Goal: Information Seeking & Learning: Learn about a topic

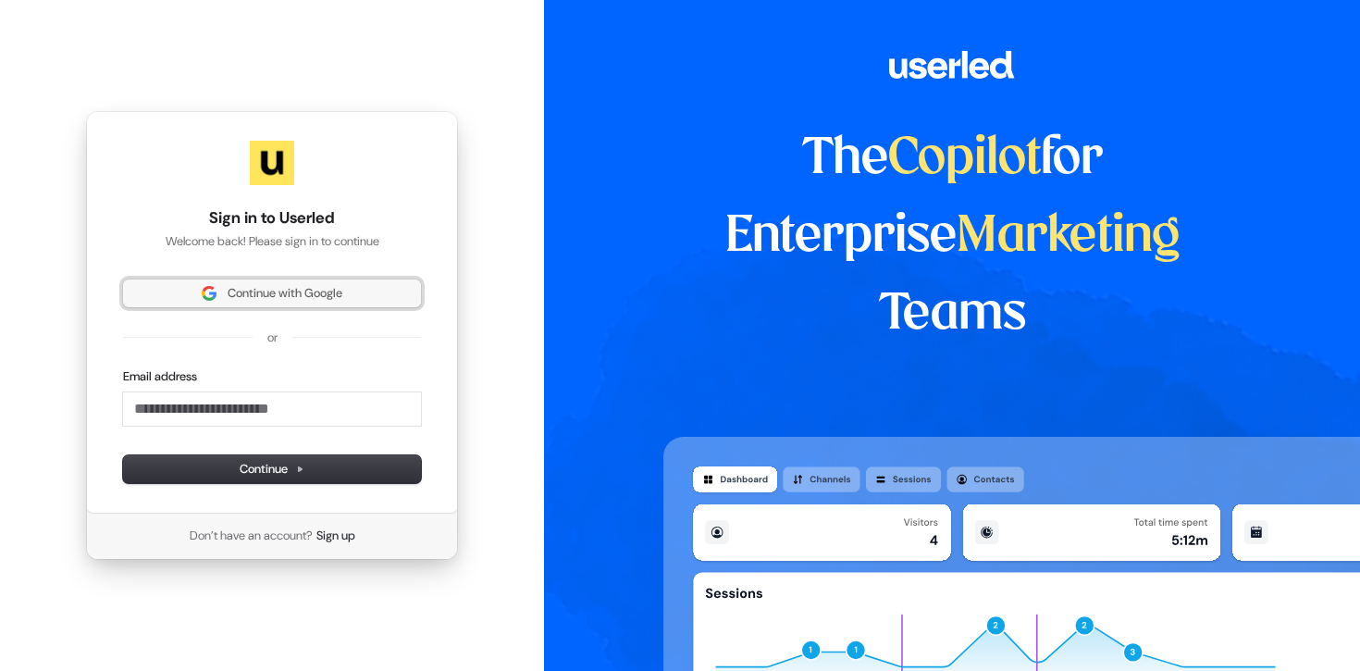
click at [342, 287] on span "Continue with Google" at bounding box center [285, 293] width 115 height 17
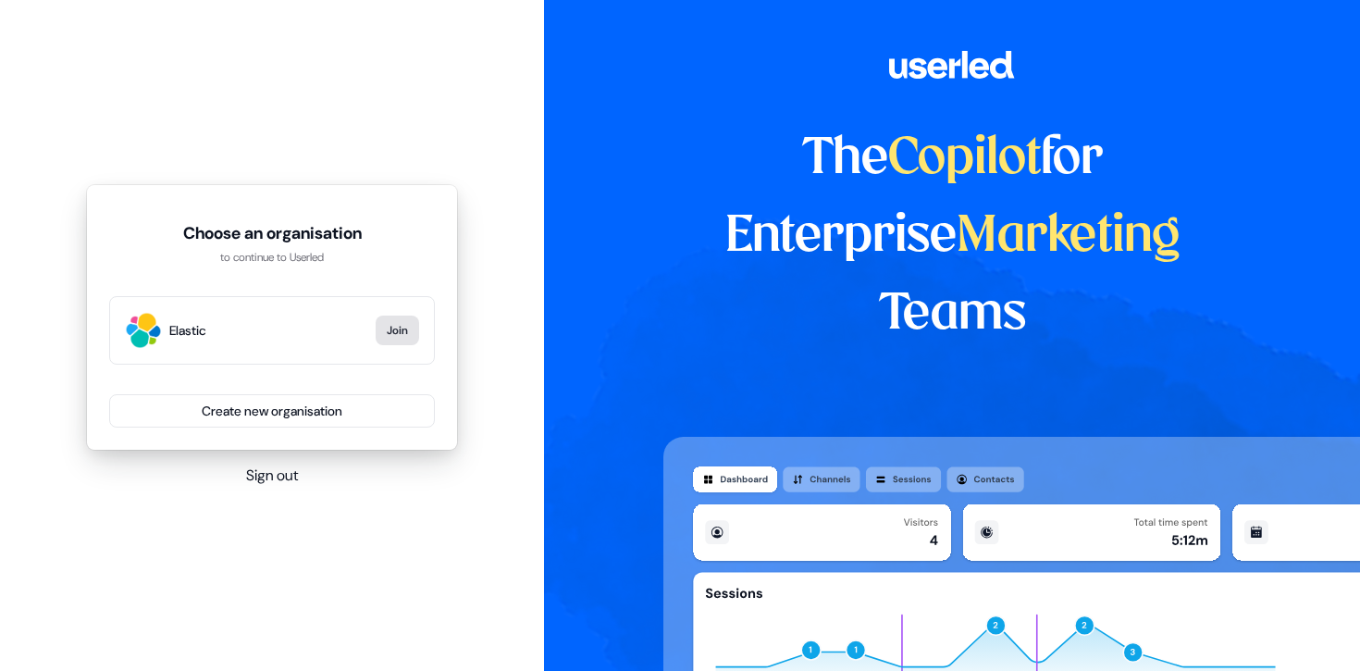
click at [396, 326] on button "Join" at bounding box center [397, 330] width 43 height 30
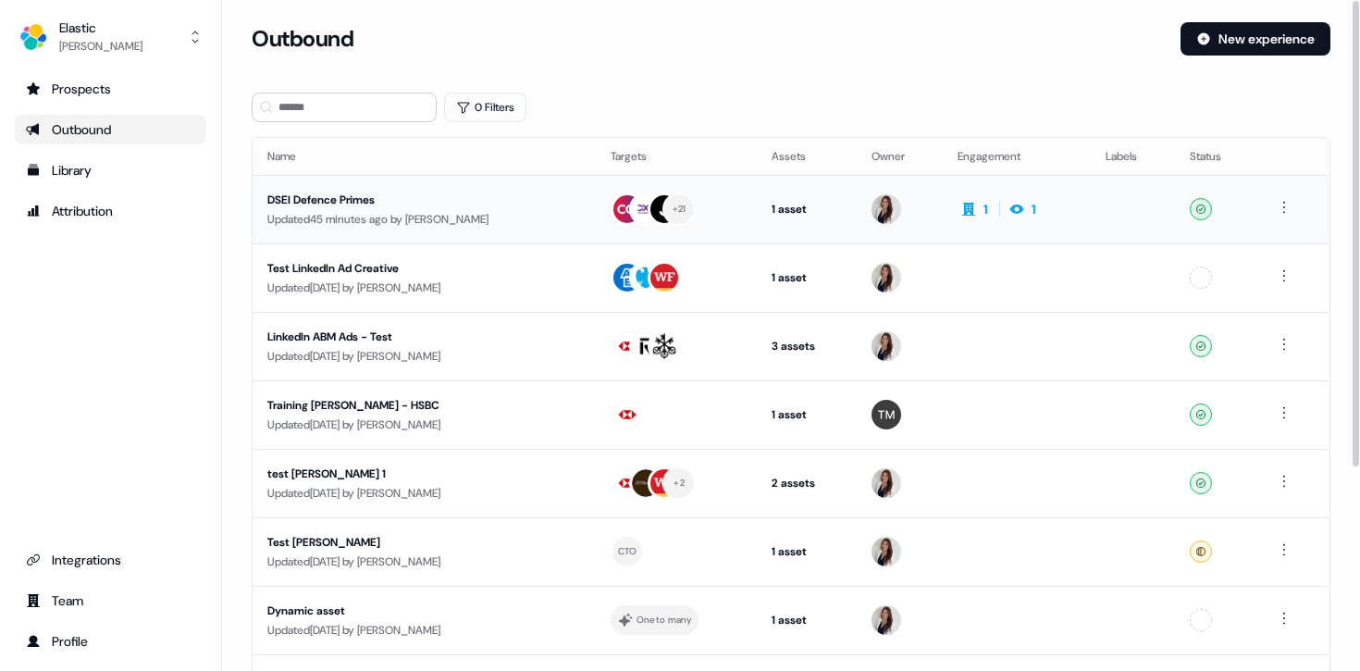
click at [373, 191] on div "DSEI Defence Primes" at bounding box center [424, 200] width 314 height 18
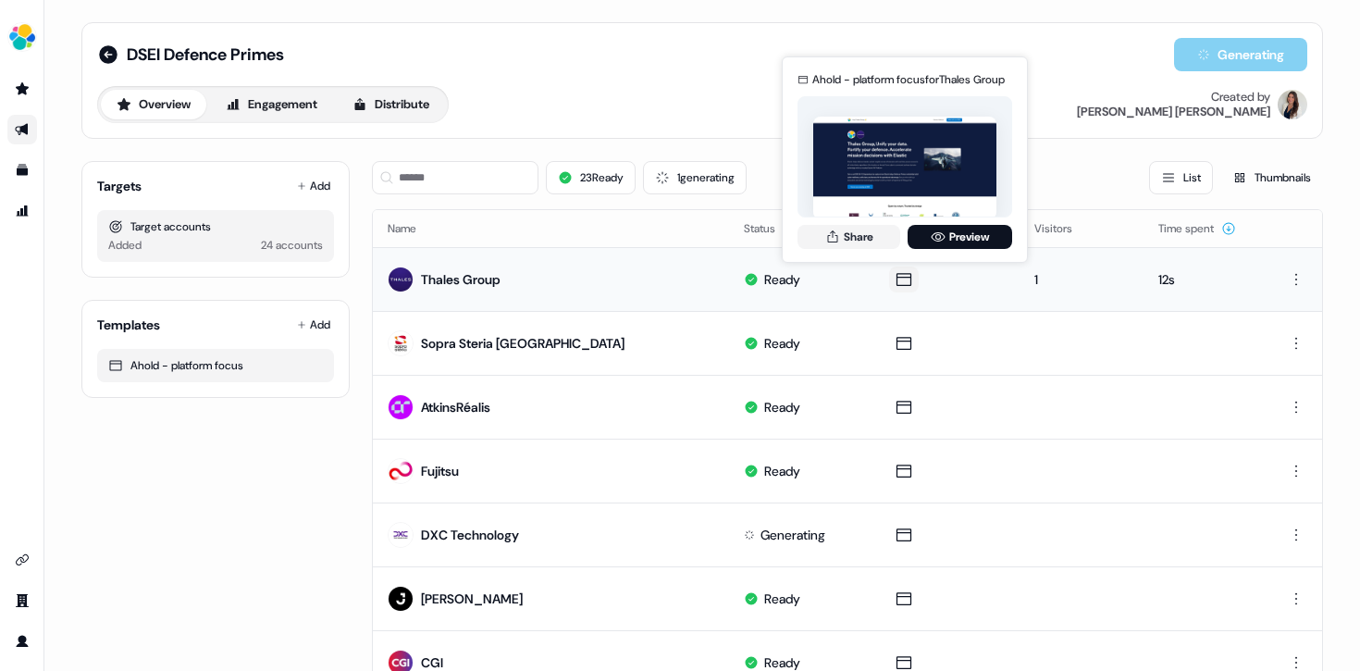
click at [906, 273] on icon at bounding box center [902, 279] width 15 height 13
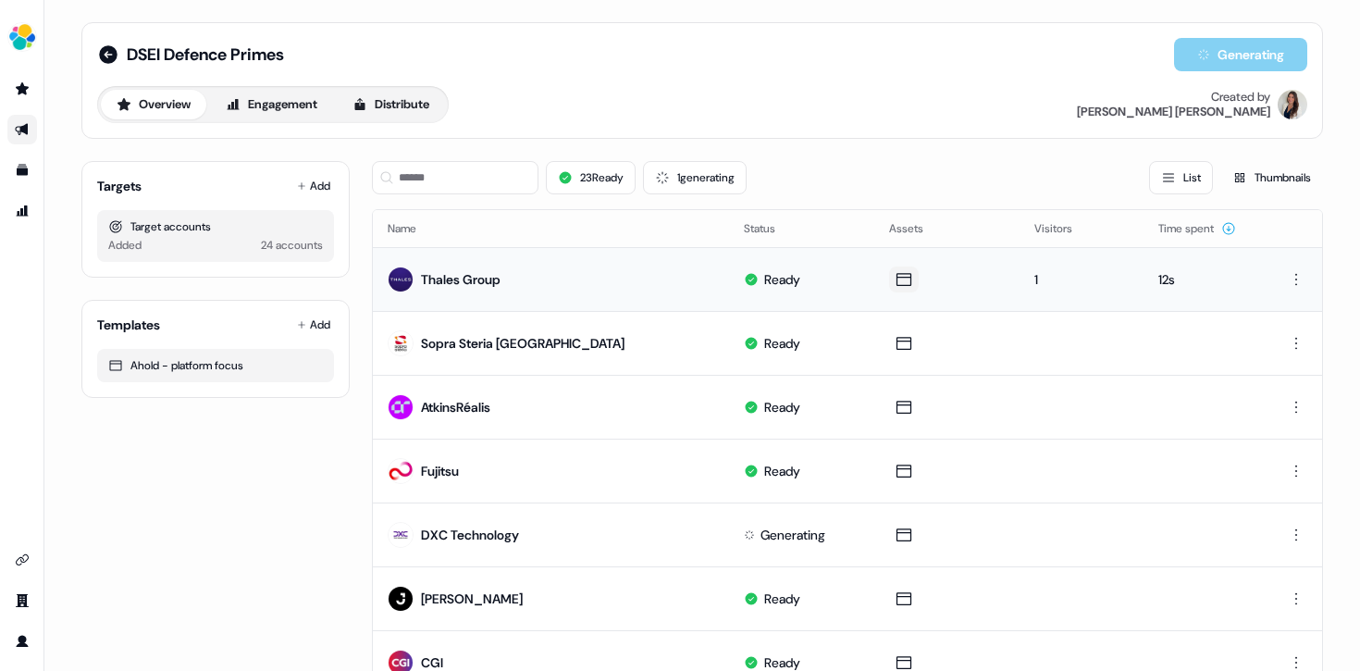
click at [905, 273] on icon at bounding box center [902, 279] width 15 height 13
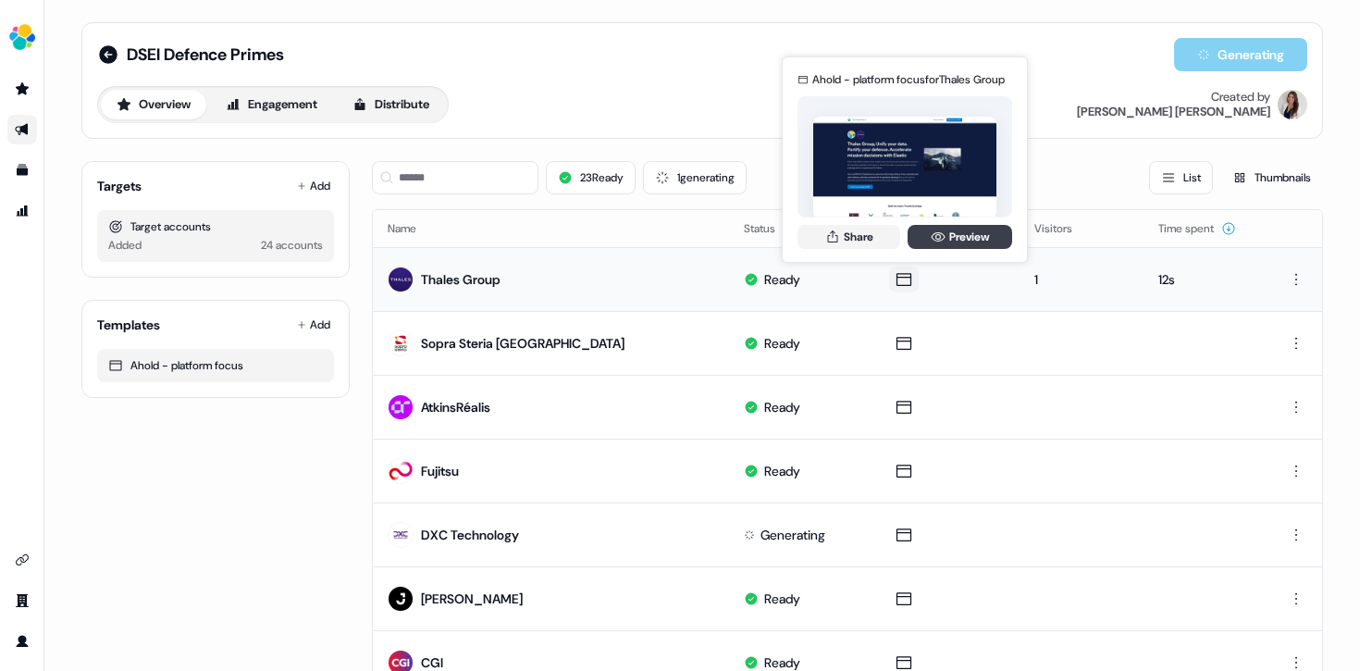
click at [950, 236] on link "Preview" at bounding box center [959, 237] width 105 height 24
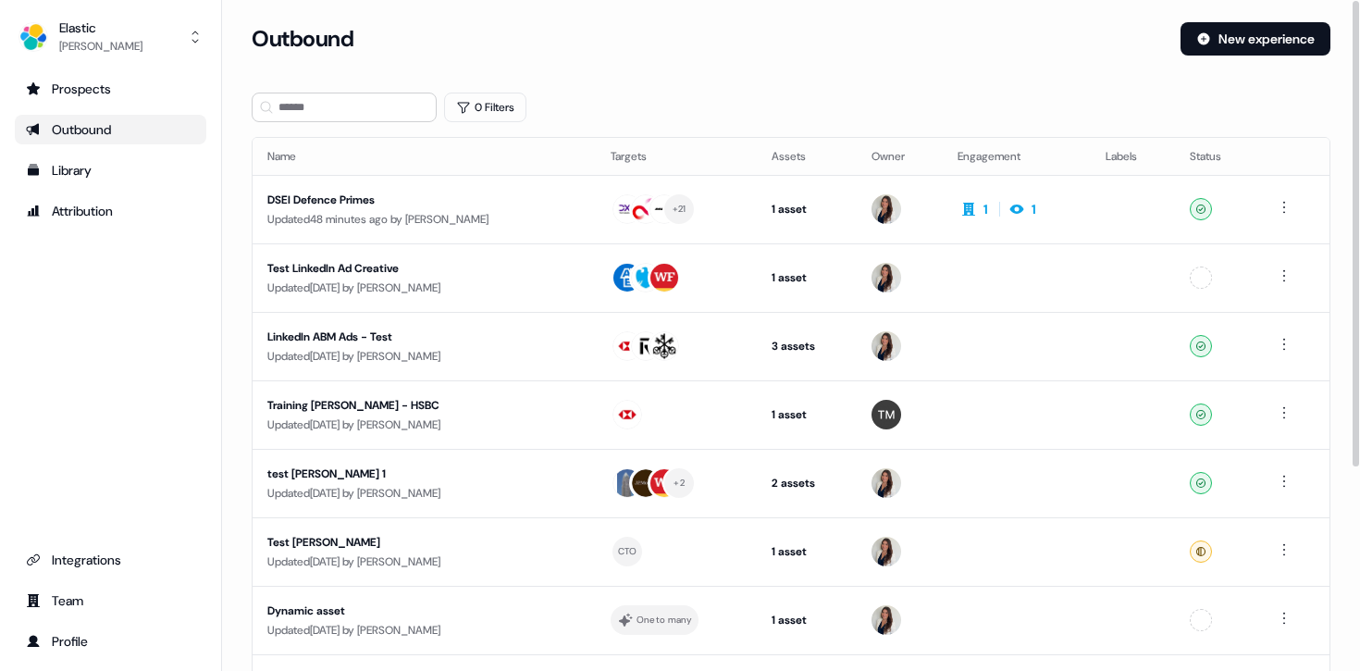
scroll to position [20, 0]
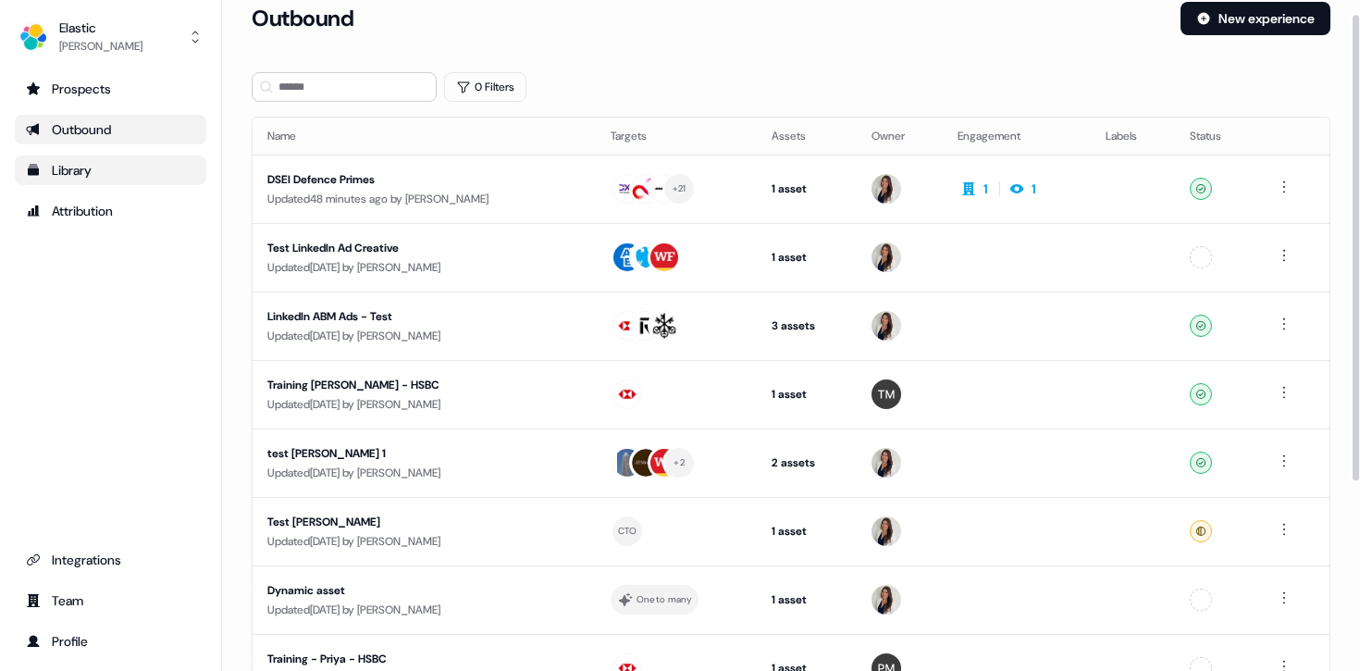
click at [91, 161] on div "Library" at bounding box center [110, 170] width 169 height 18
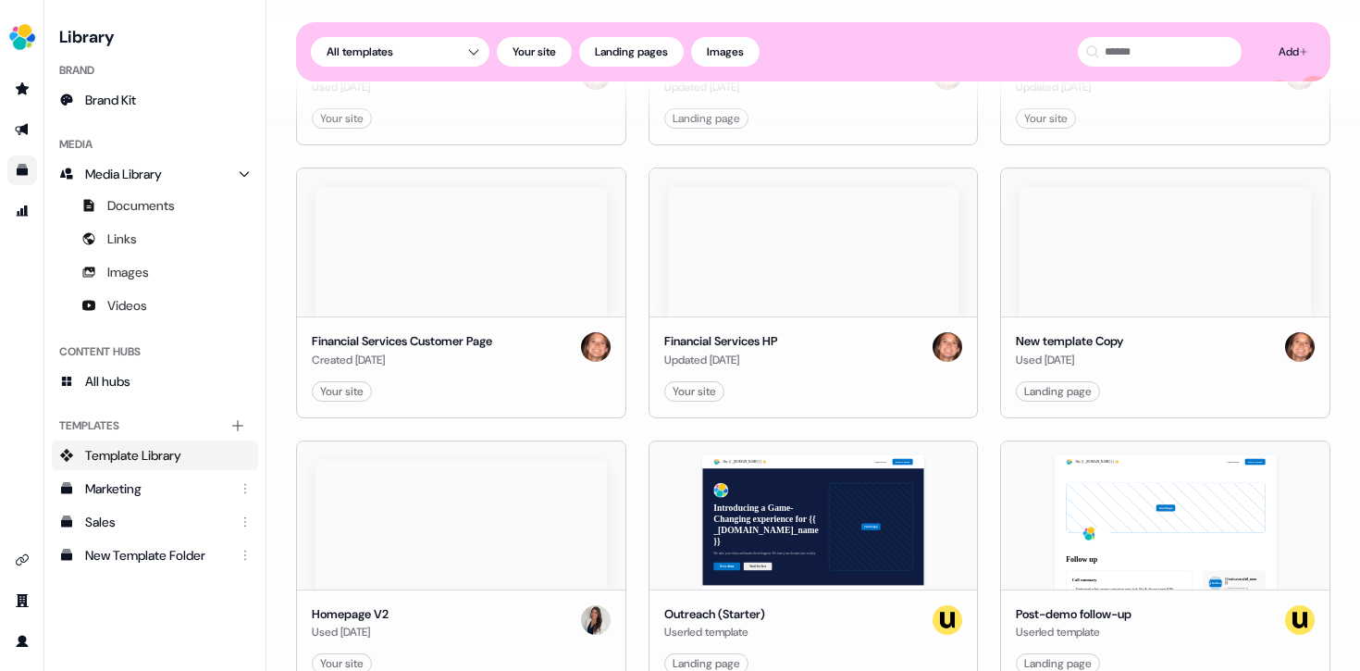
scroll to position [2065, 0]
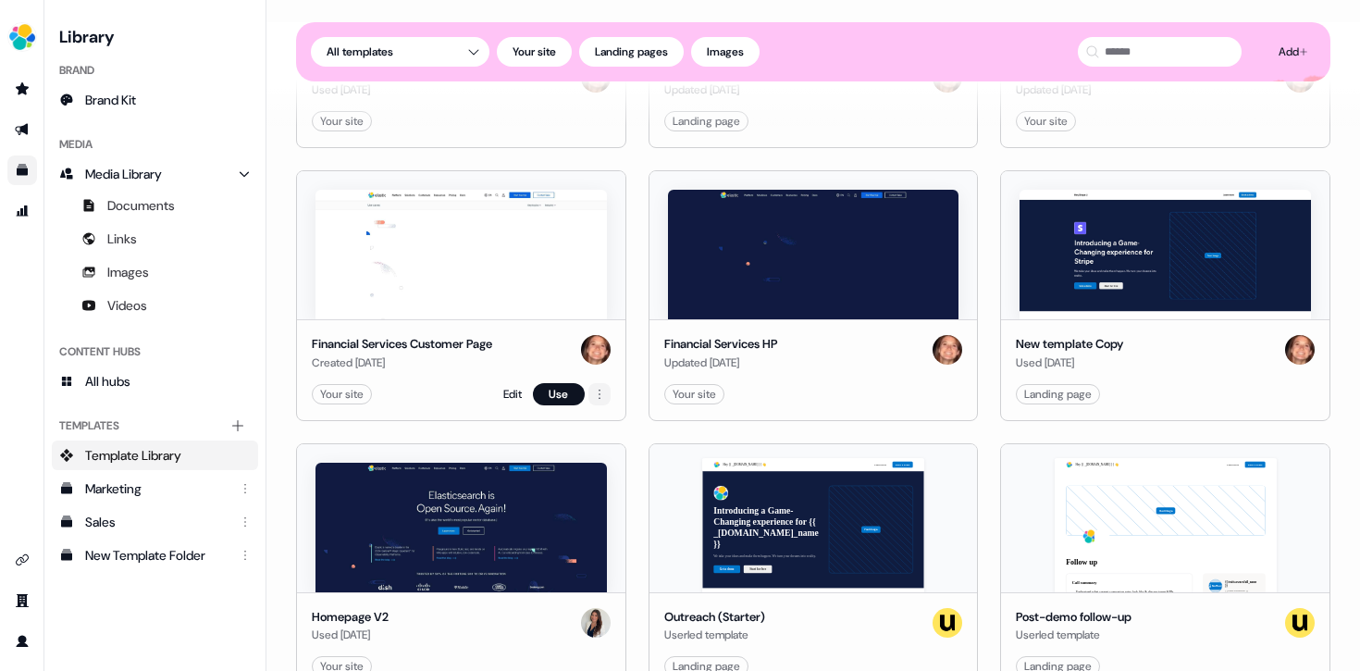
click at [595, 394] on html "For the best experience switch devices to a bigger screen. Go to Userled.io Lib…" at bounding box center [680, 335] width 1360 height 671
click at [484, 257] on html "For the best experience switch devices to a bigger screen. Go to Userled.io Lib…" at bounding box center [680, 335] width 1360 height 671
click at [484, 257] on img at bounding box center [460, 254] width 291 height 129
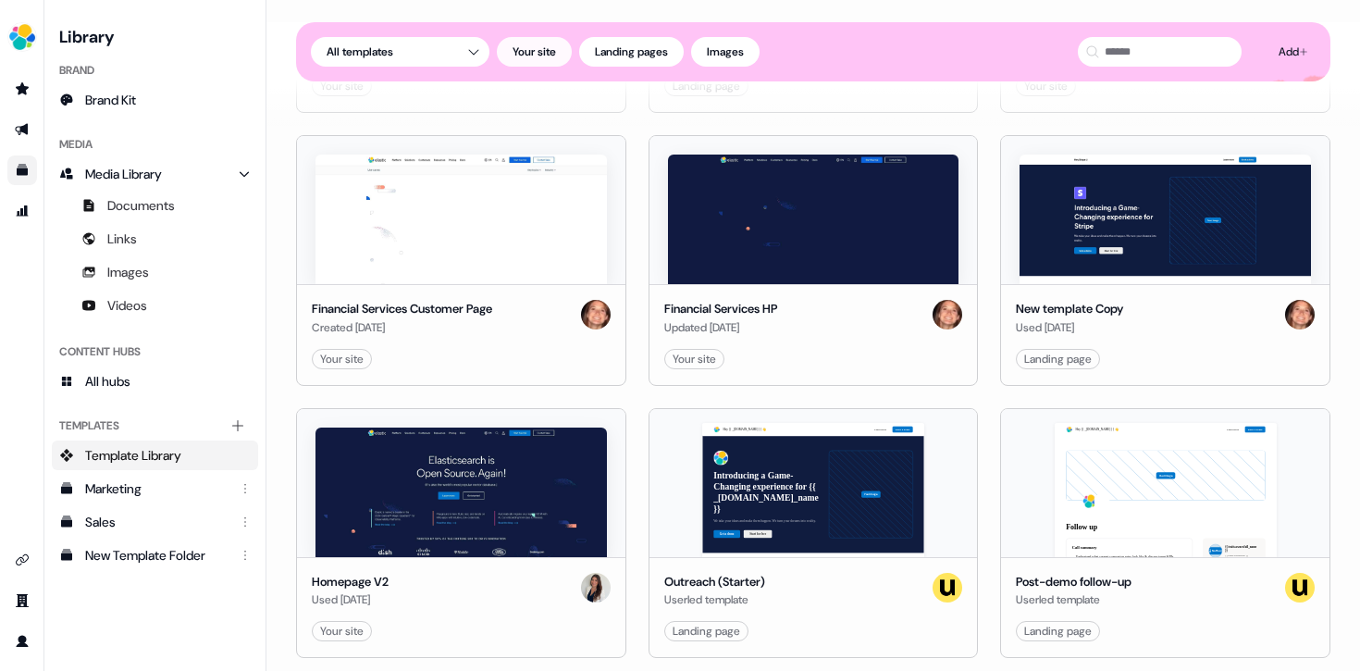
scroll to position [2227, 0]
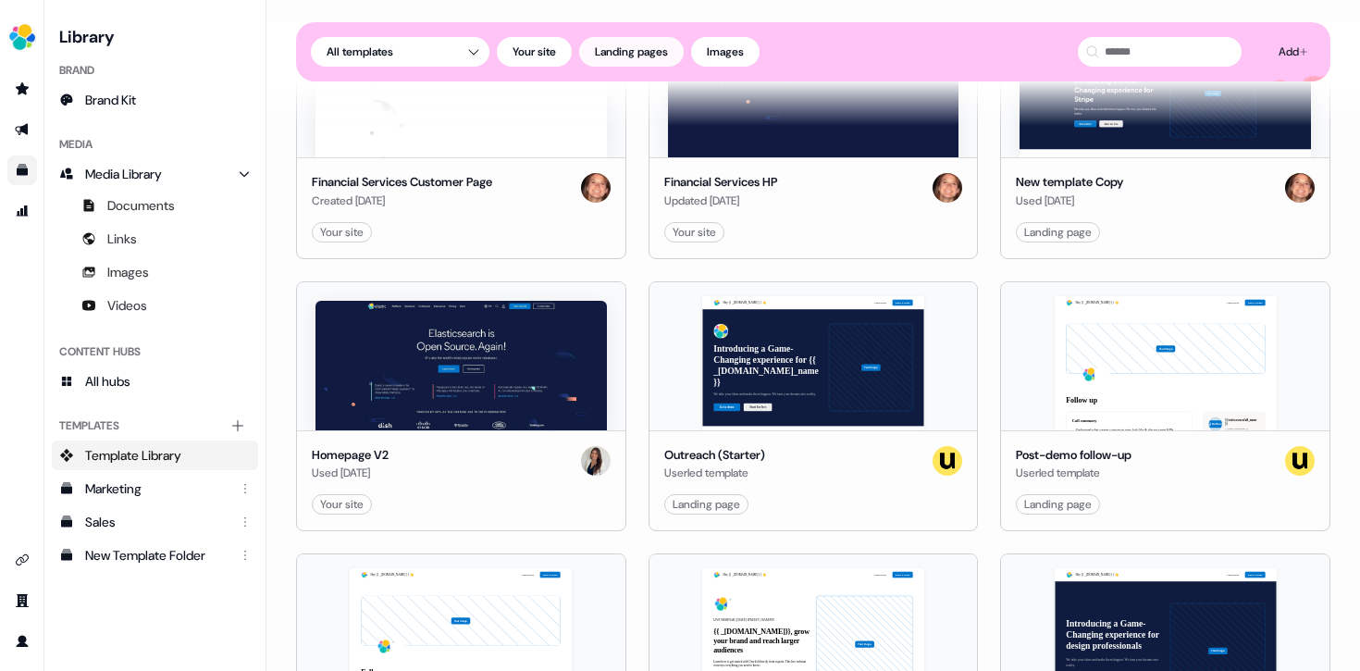
click at [639, 48] on button "Landing pages" at bounding box center [631, 52] width 105 height 30
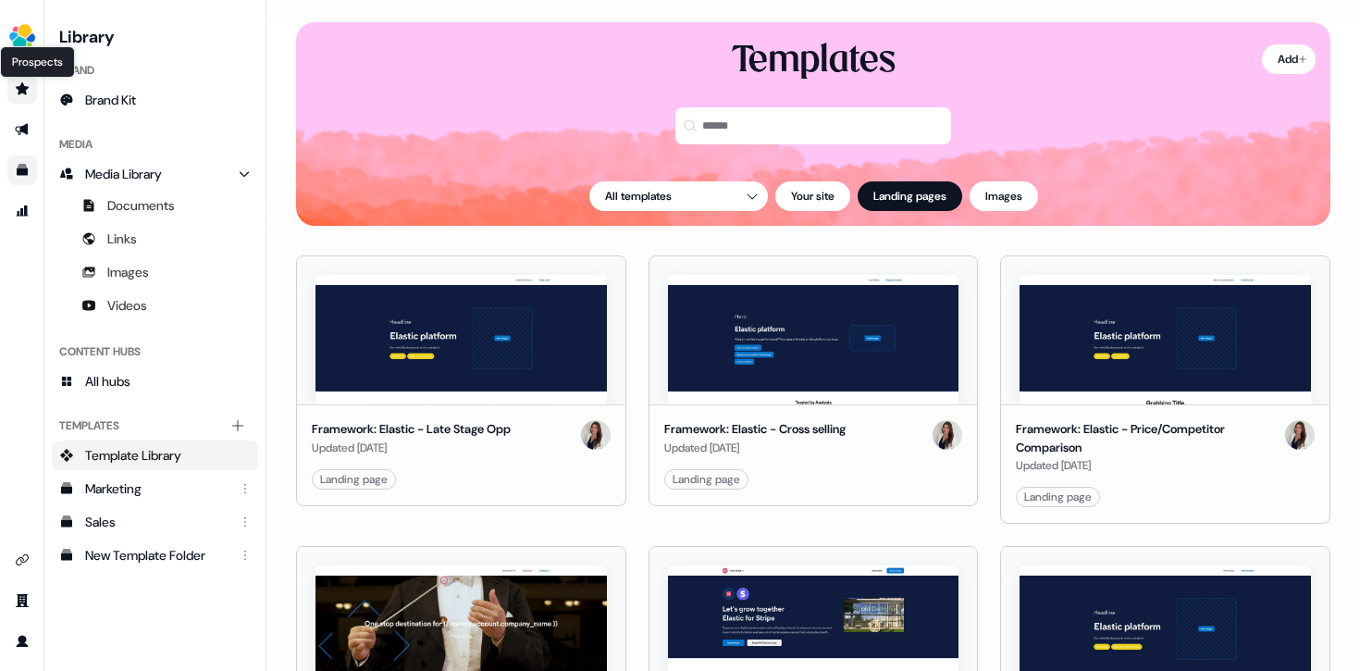
click at [25, 87] on icon "Go to prospects" at bounding box center [22, 88] width 13 height 12
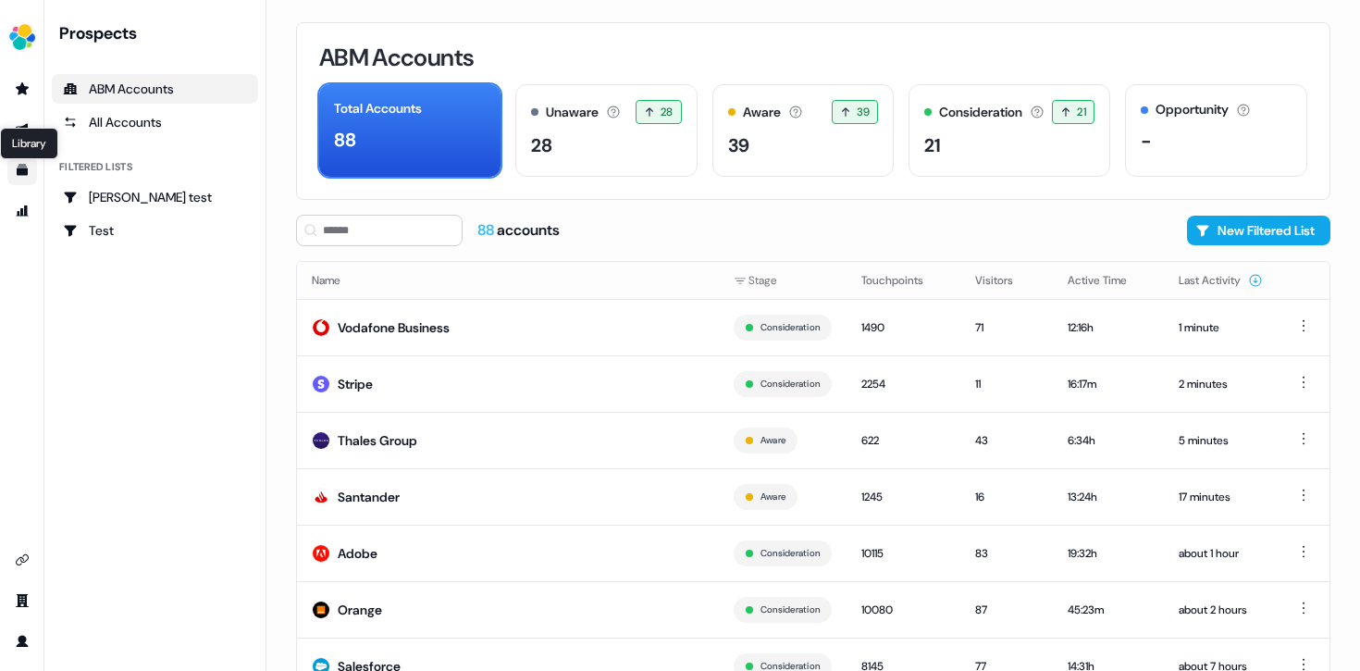
click at [22, 174] on icon "Go to templates" at bounding box center [22, 170] width 11 height 11
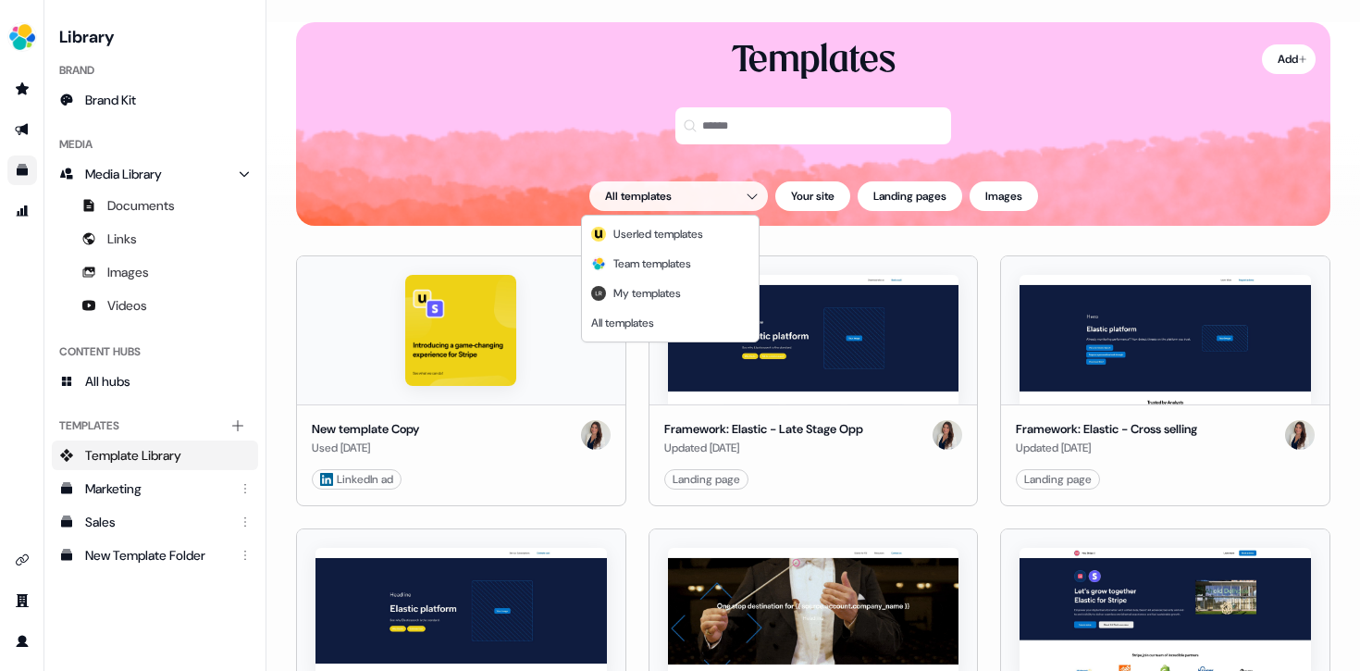
click at [726, 187] on html "For the best experience switch devices to a bigger screen. Go to Userled.io Lib…" at bounding box center [680, 335] width 1360 height 671
click at [700, 246] on div "; Userled templates" at bounding box center [669, 234] width 169 height 30
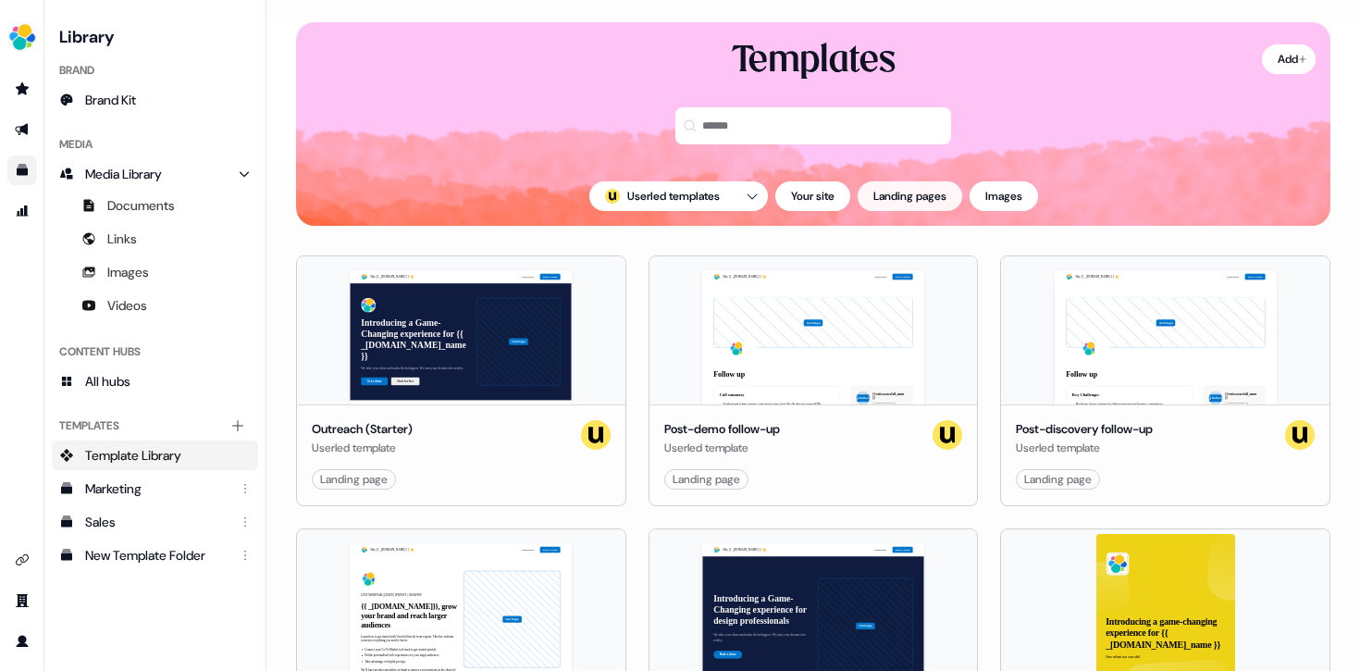
click at [938, 204] on button "Landing pages" at bounding box center [909, 196] width 105 height 30
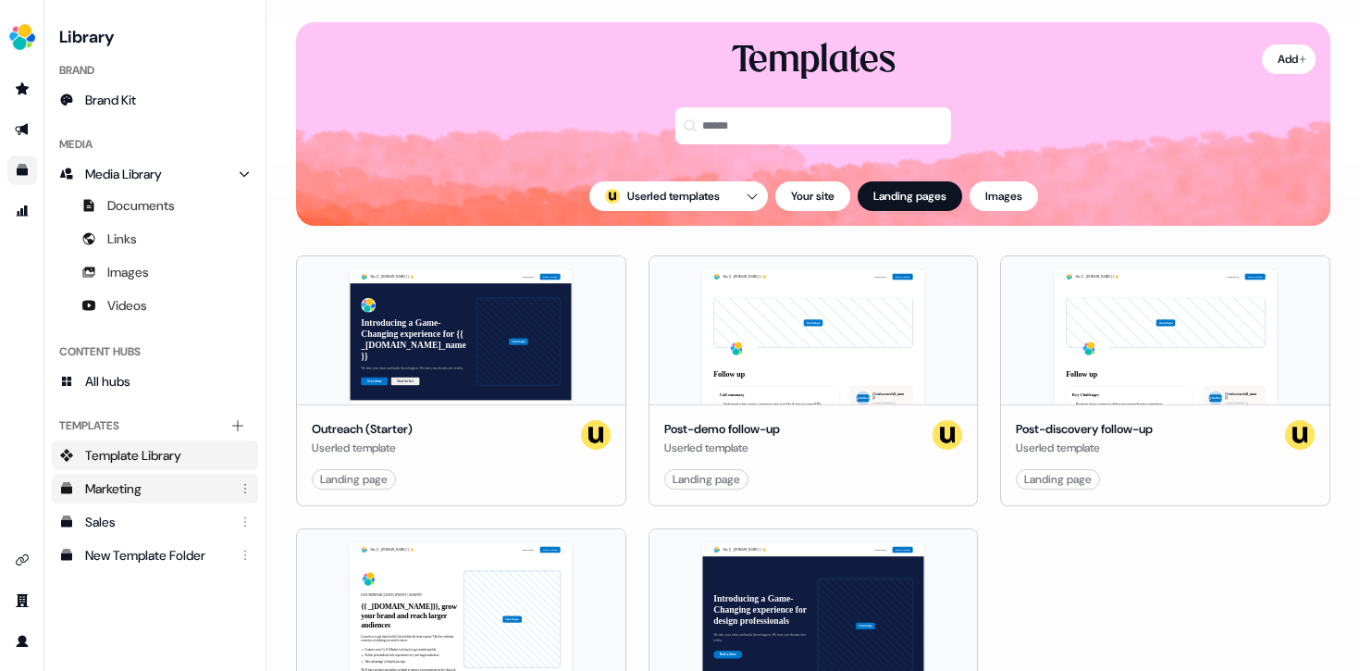
click at [147, 489] on div "Marketing" at bounding box center [156, 488] width 143 height 18
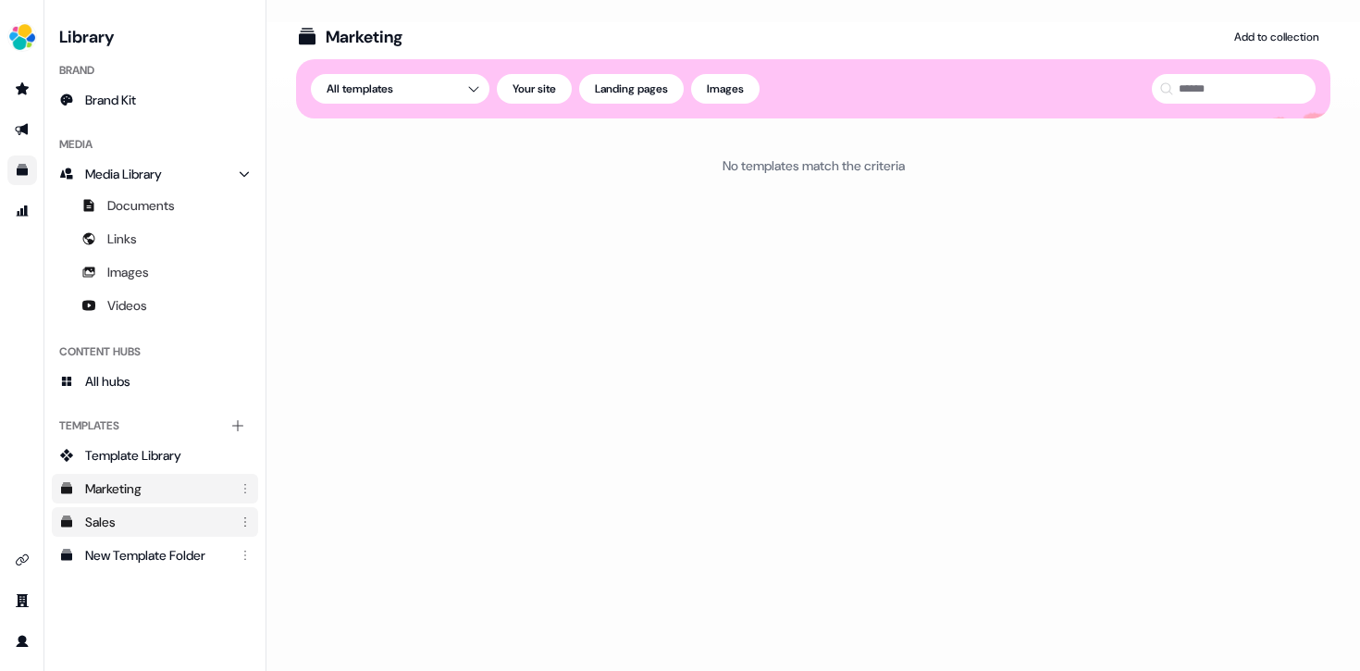
click at [142, 511] on link "Sales" at bounding box center [155, 522] width 206 height 30
click at [139, 565] on link "New Template Folder" at bounding box center [155, 555] width 206 height 30
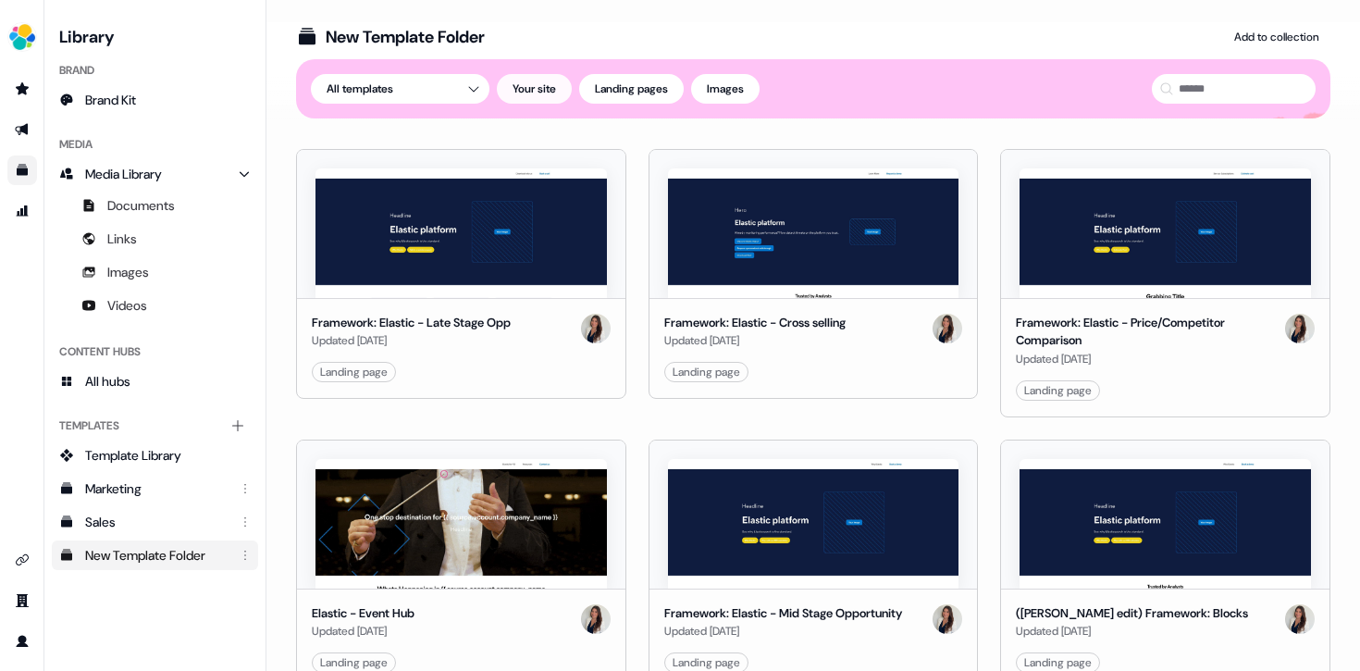
click at [549, 95] on button "Your site" at bounding box center [534, 89] width 75 height 30
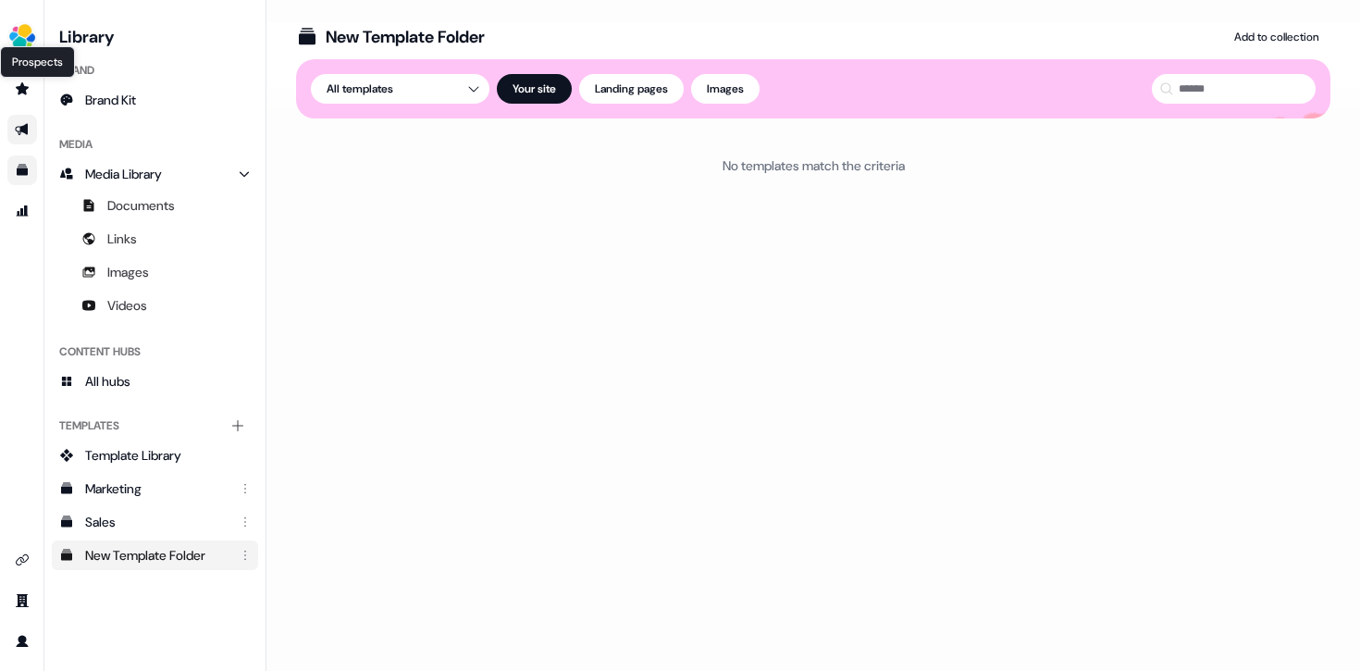
click at [36, 131] on link "Go to outbound experience" at bounding box center [22, 130] width 30 height 30
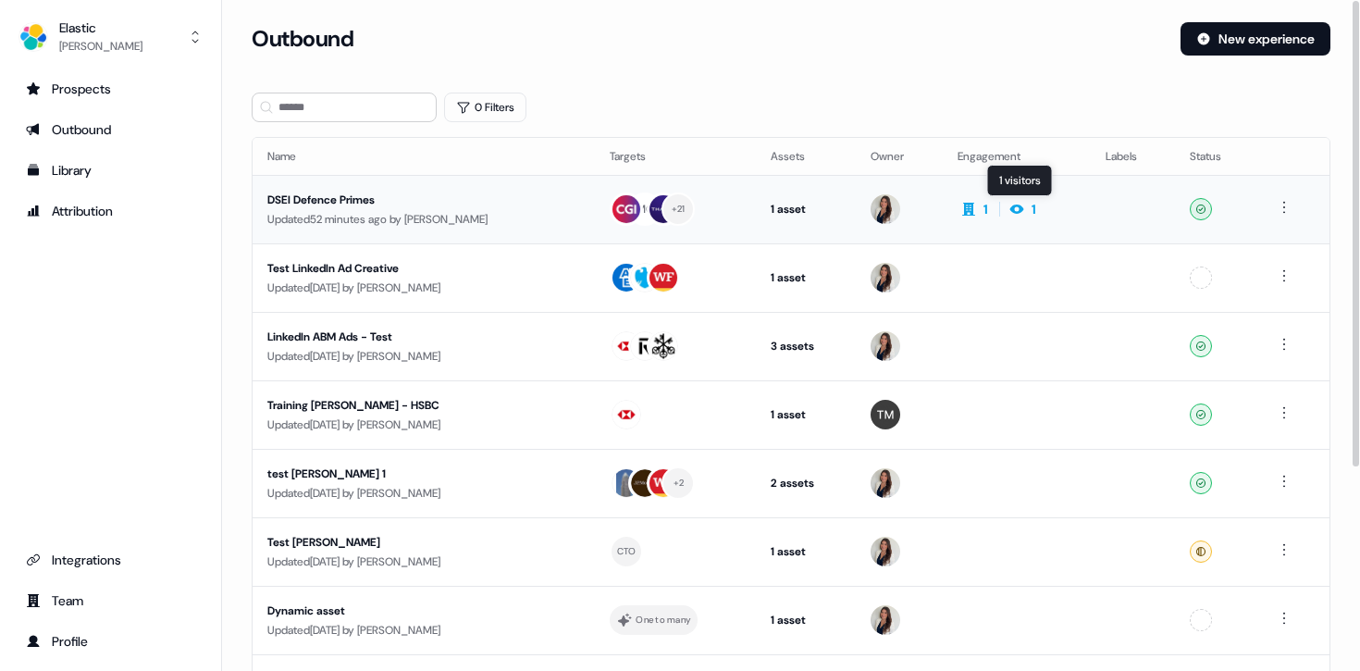
click at [1017, 210] on icon at bounding box center [1016, 209] width 22 height 15
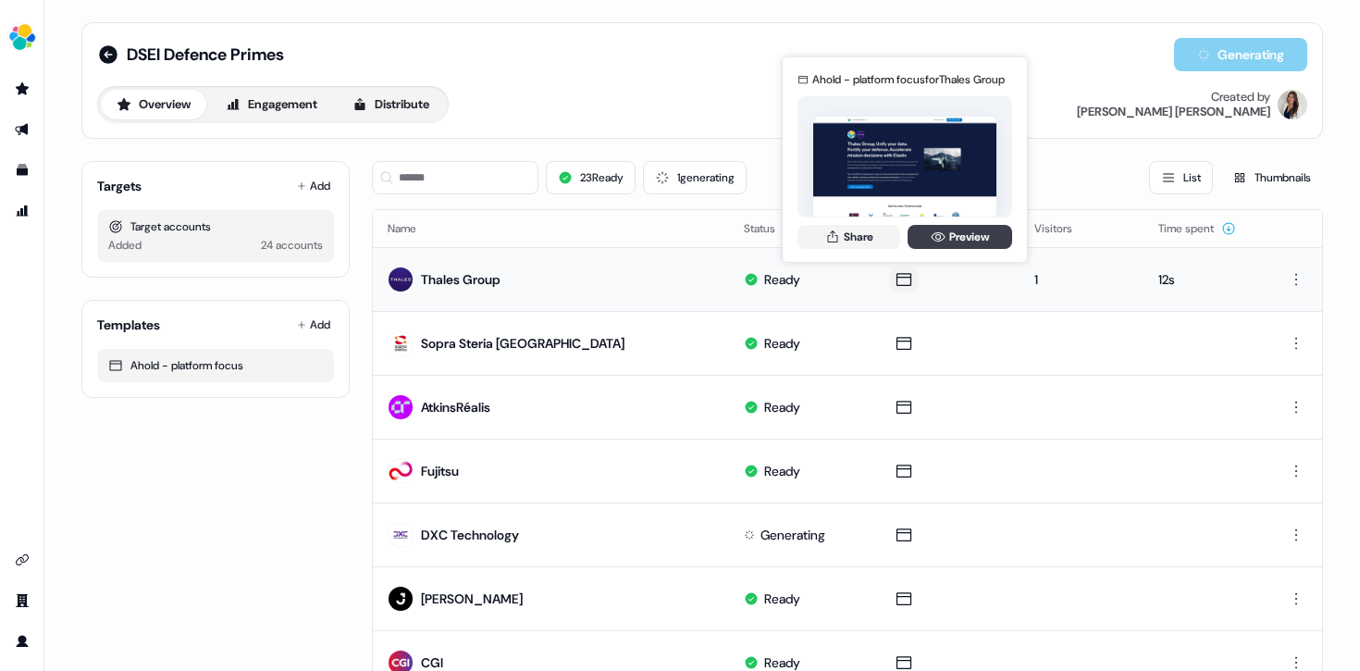
click at [960, 236] on link "Preview" at bounding box center [959, 237] width 105 height 24
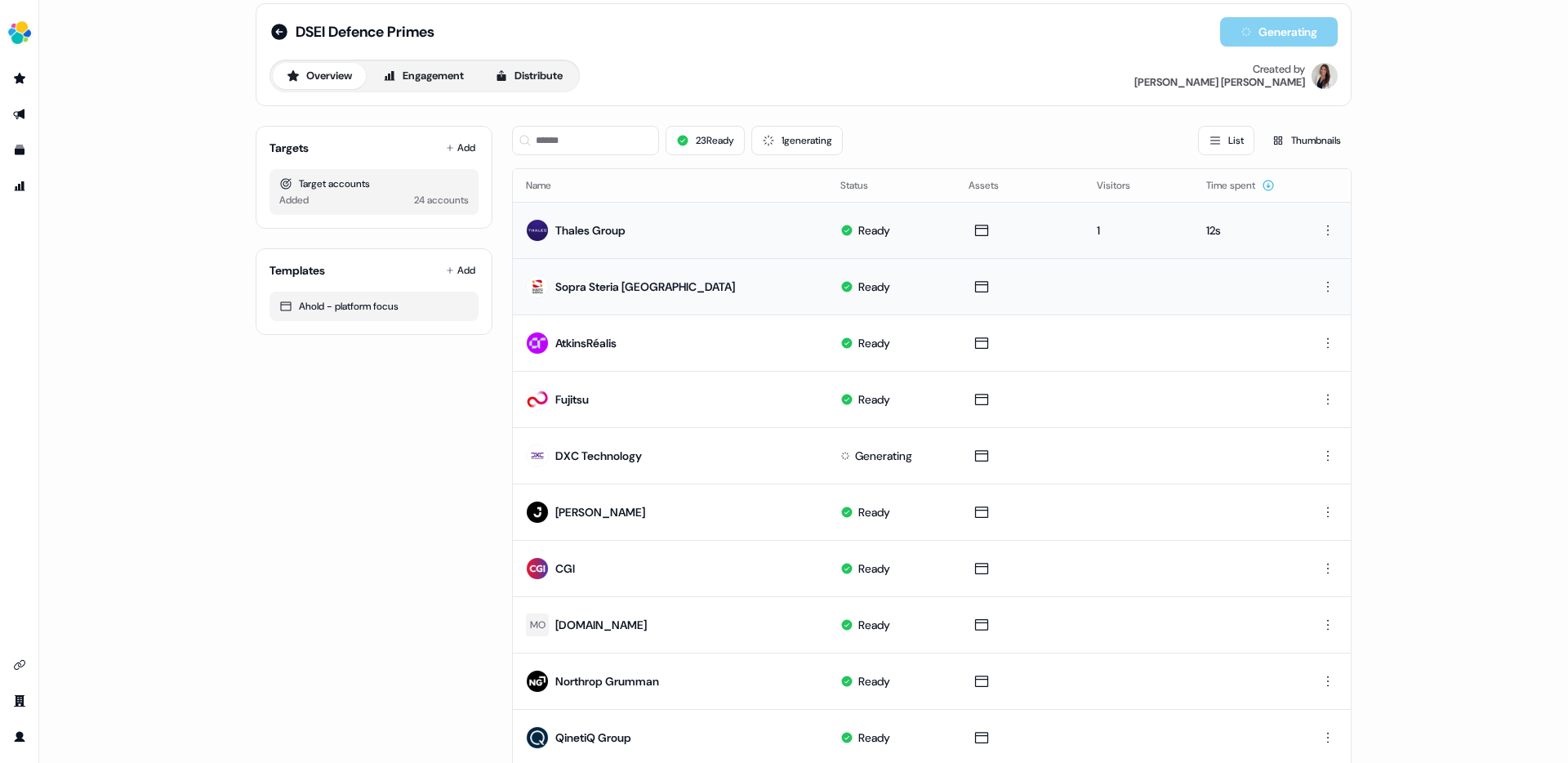
scroll to position [18, 0]
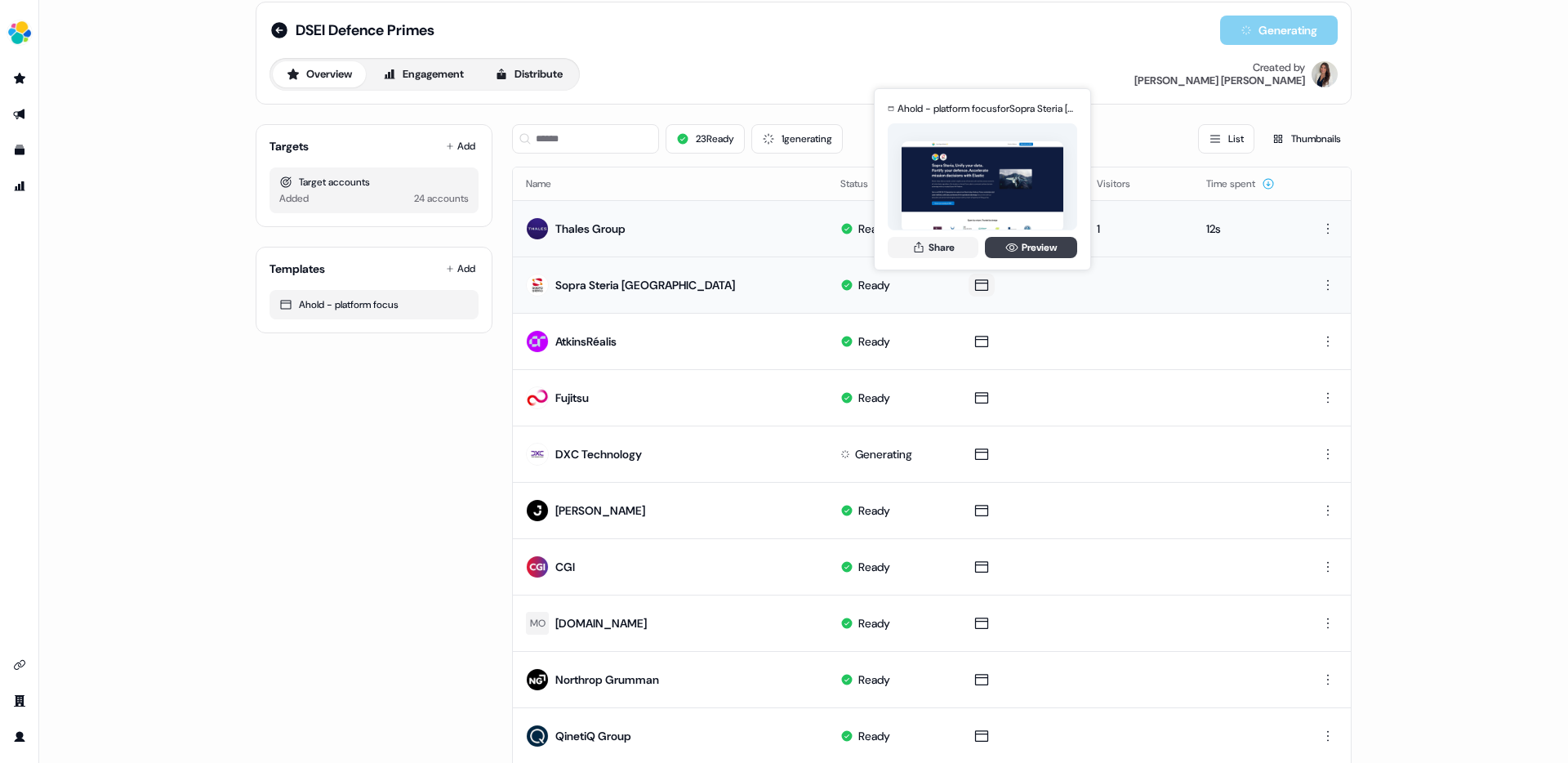
click at [1008, 249] on icon at bounding box center [1012, 247] width 13 height 13
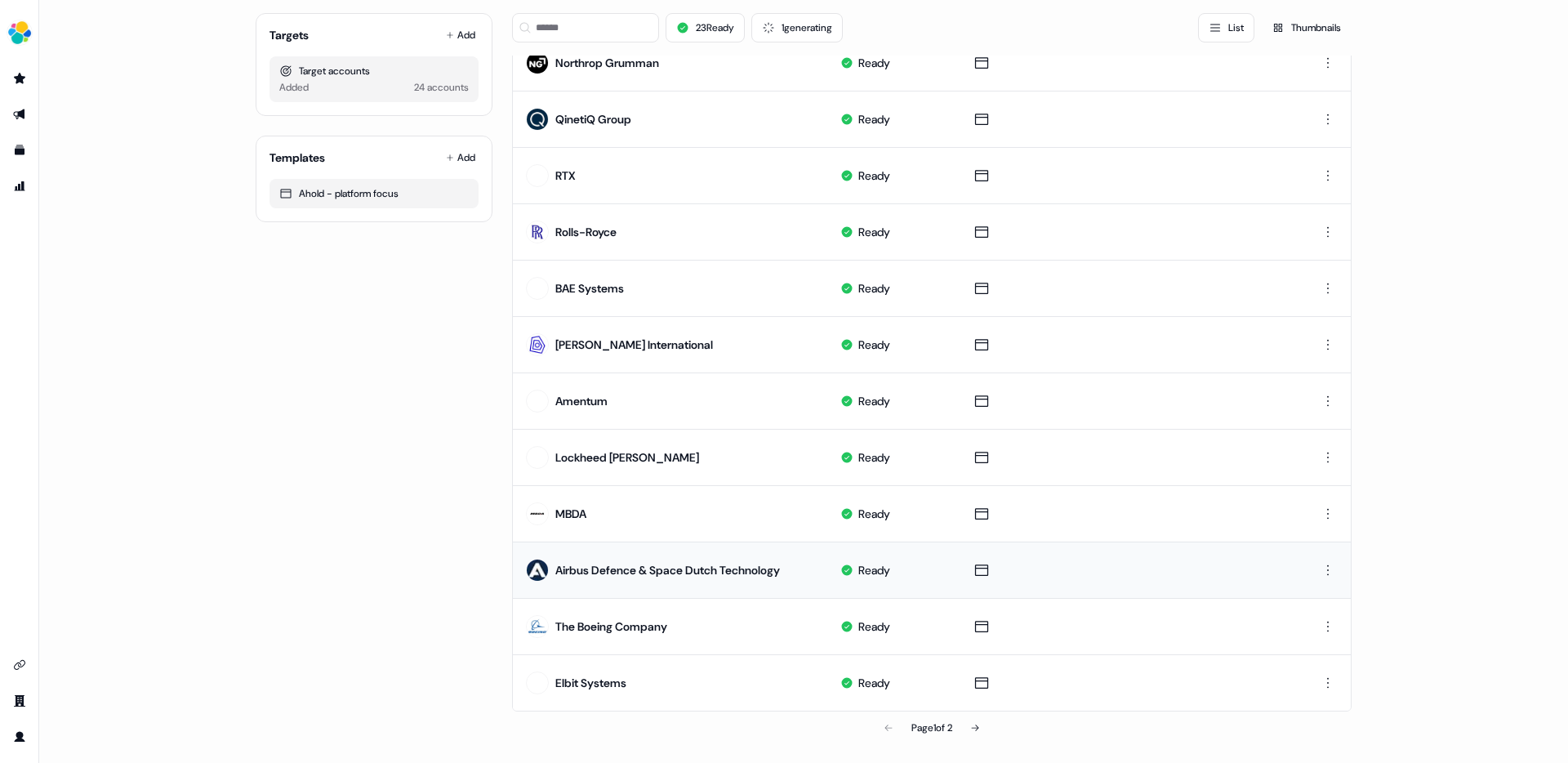
scroll to position [636, 0]
click at [972, 592] on icon at bounding box center [975, 727] width 10 height 10
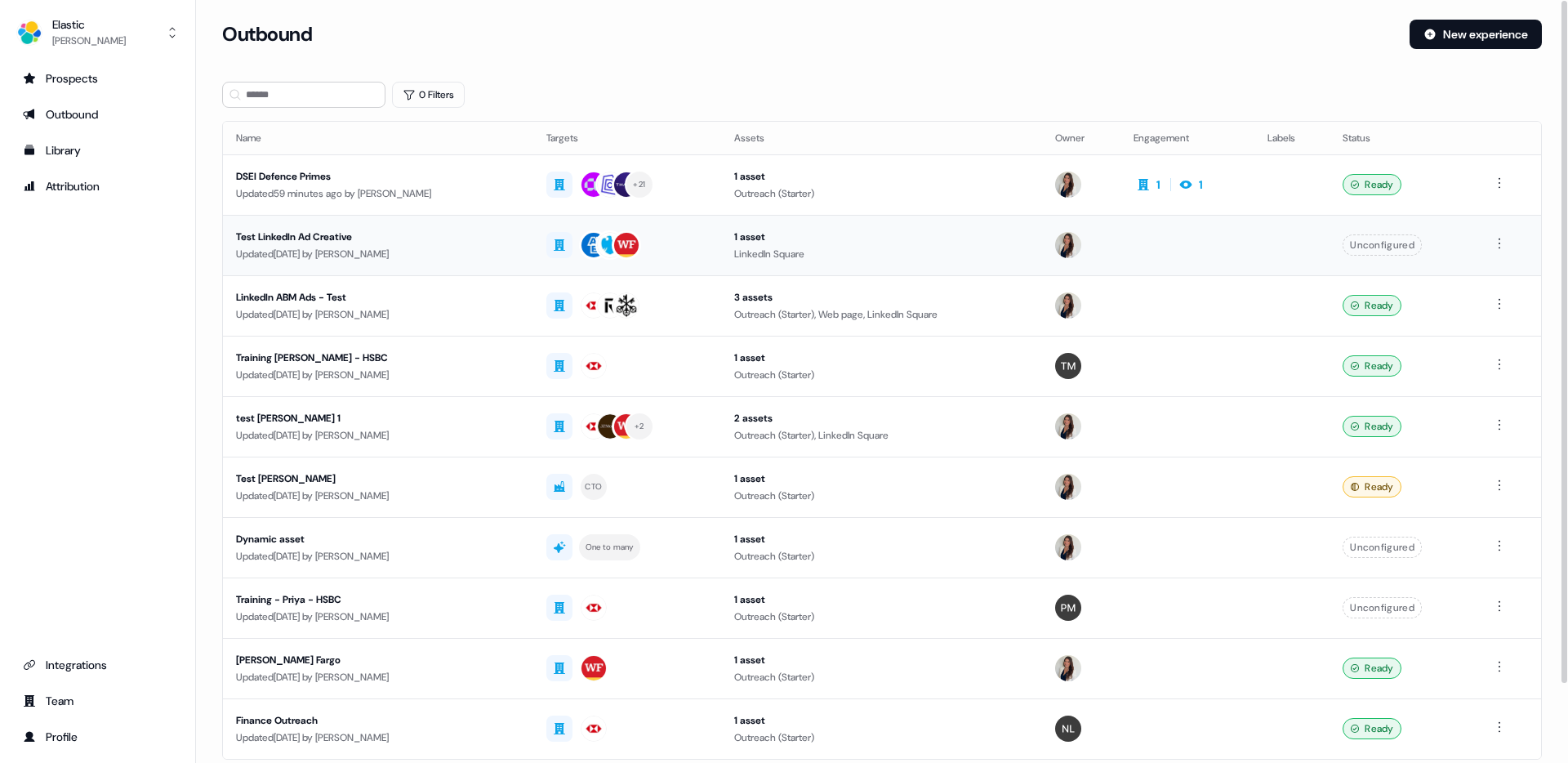
click at [1104, 246] on td at bounding box center [1081, 245] width 78 height 60
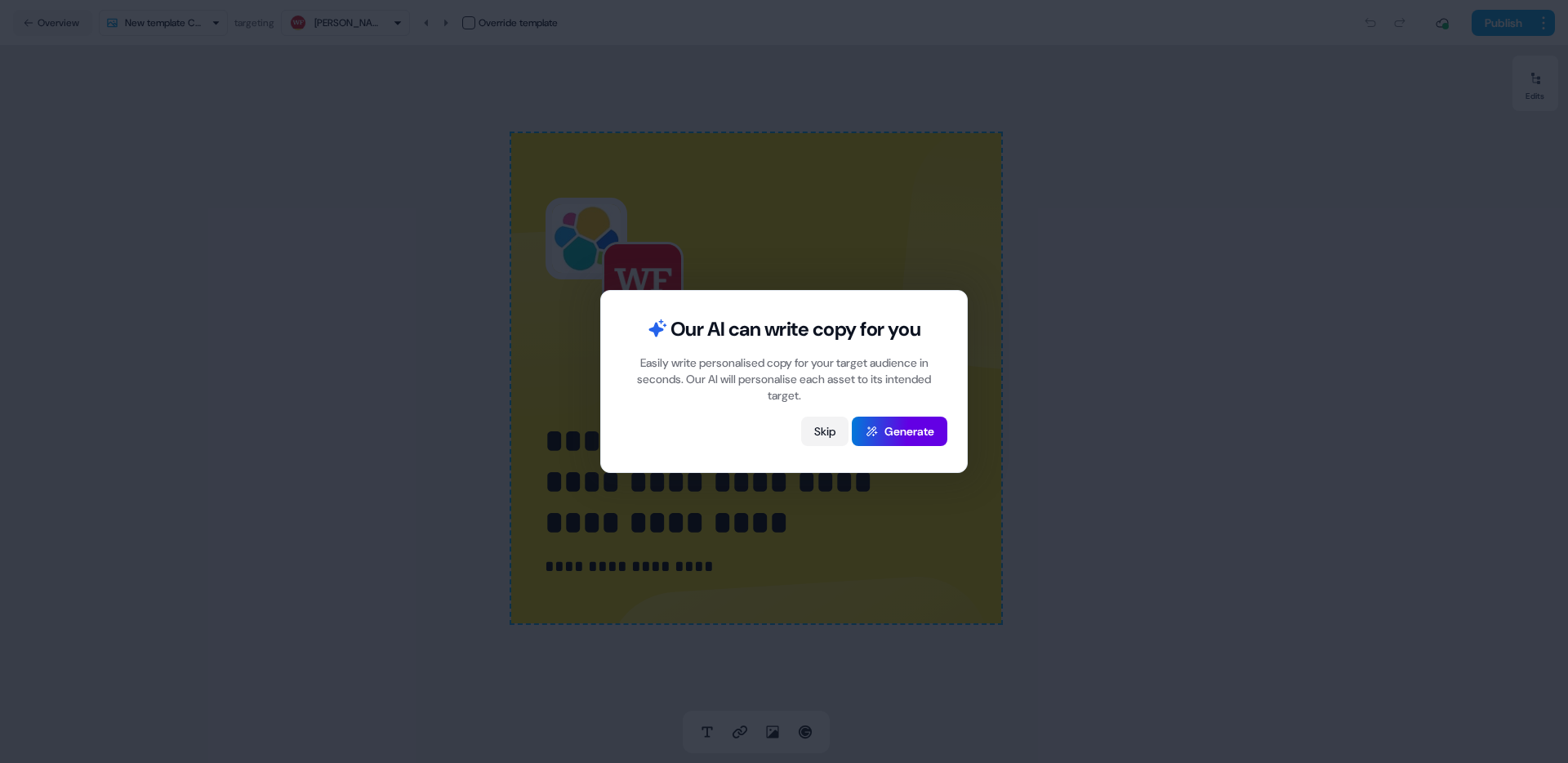
click at [817, 424] on button "Skip" at bounding box center [825, 431] width 48 height 29
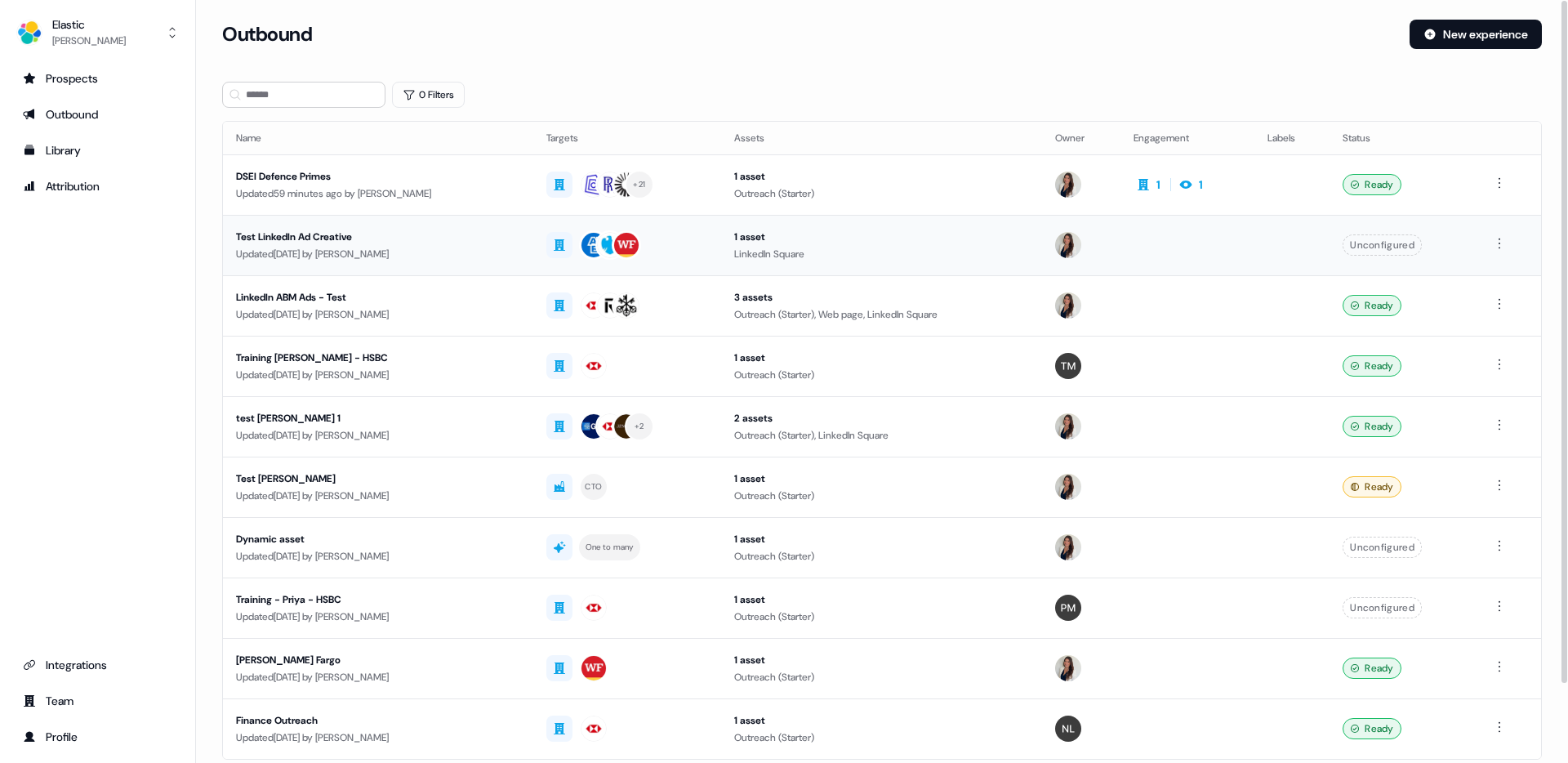
click at [322, 236] on div "Test LinkedIn Ad Creative" at bounding box center [378, 237] width 284 height 16
click at [1200, 420] on html "For the best experience switch devices to a bigger screen. Go to Userled.io Ela…" at bounding box center [784, 382] width 1568 height 763
click at [1200, 424] on html "For the best experience switch devices to a bigger screen. Go to Userled.io Ela…" at bounding box center [784, 382] width 1568 height 763
click at [1200, 429] on td at bounding box center [1187, 427] width 134 height 60
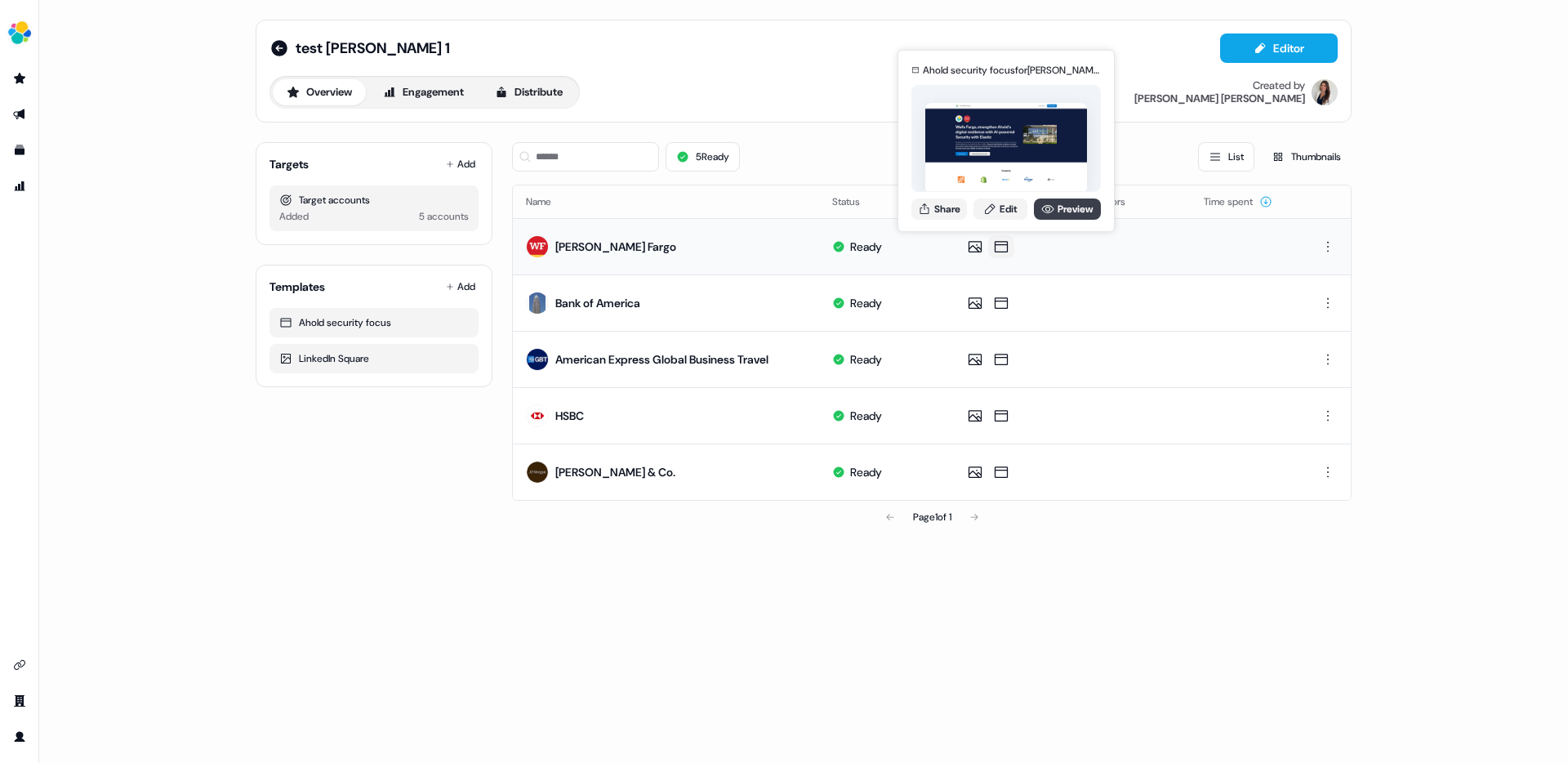
click at [1068, 205] on link "Preview" at bounding box center [1067, 209] width 67 height 21
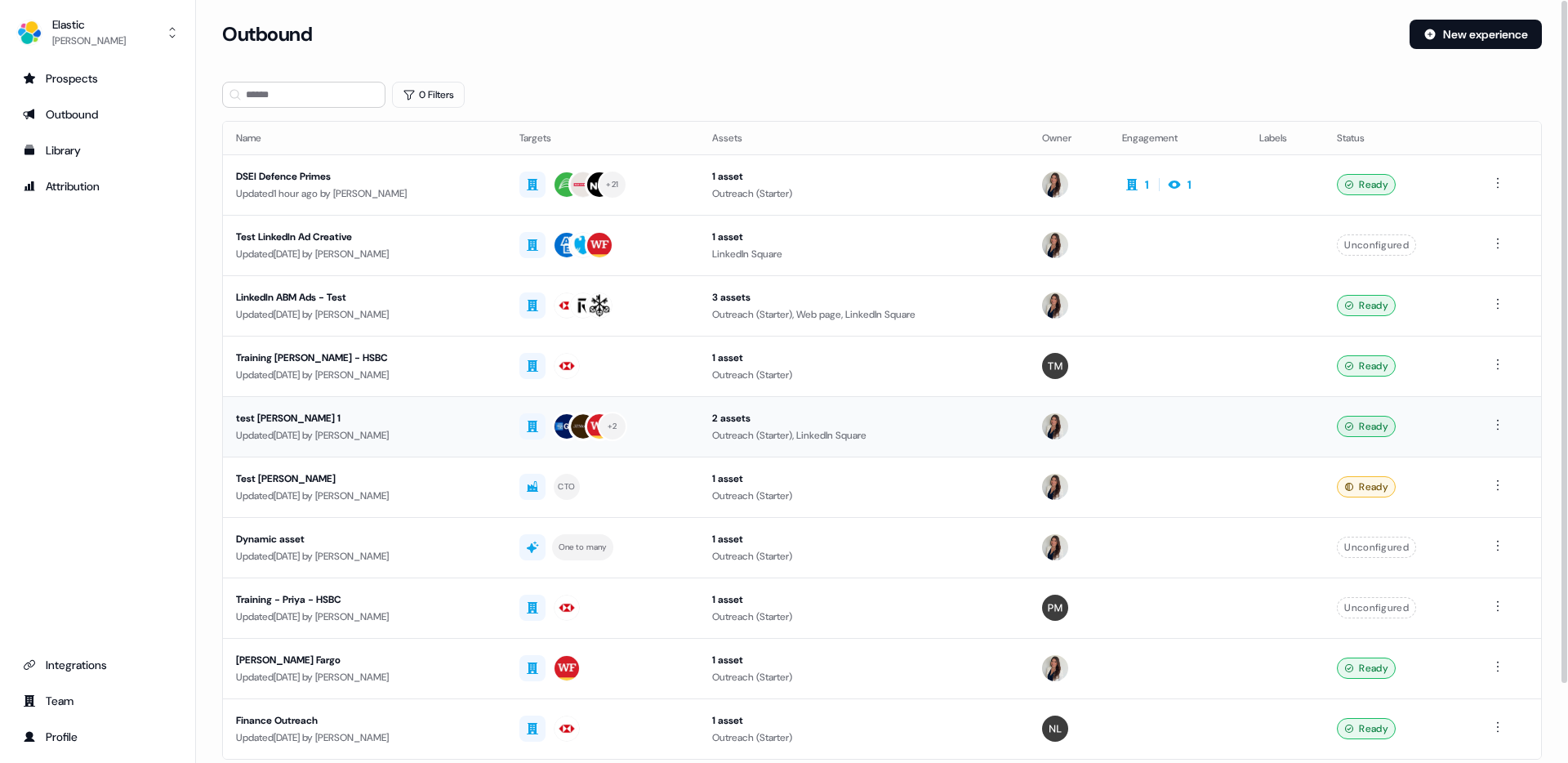
click at [1142, 429] on td at bounding box center [1177, 427] width 137 height 60
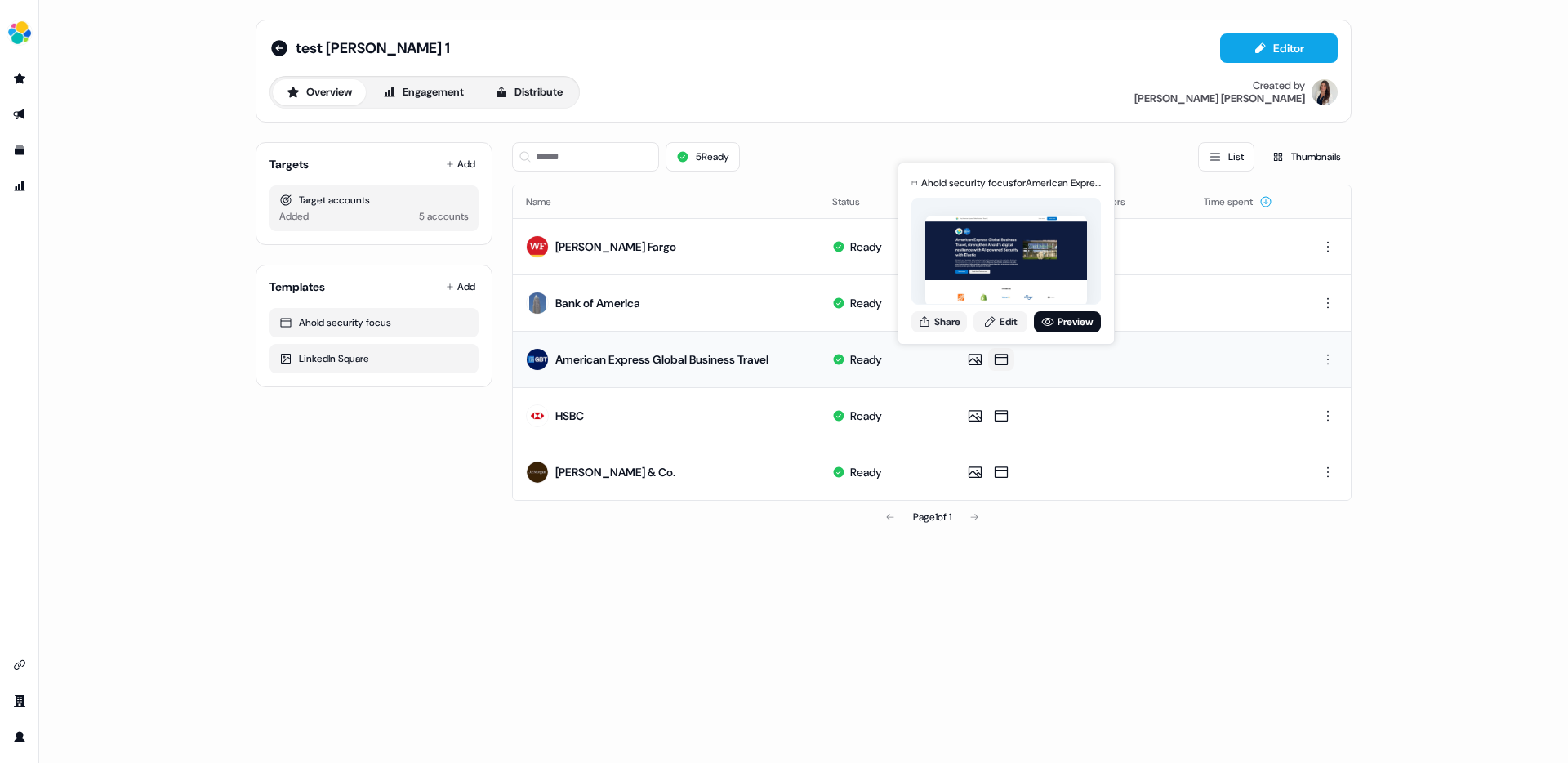
click at [1007, 357] on icon at bounding box center [1001, 359] width 13 height 11
click at [1072, 323] on link "Preview" at bounding box center [1067, 321] width 67 height 21
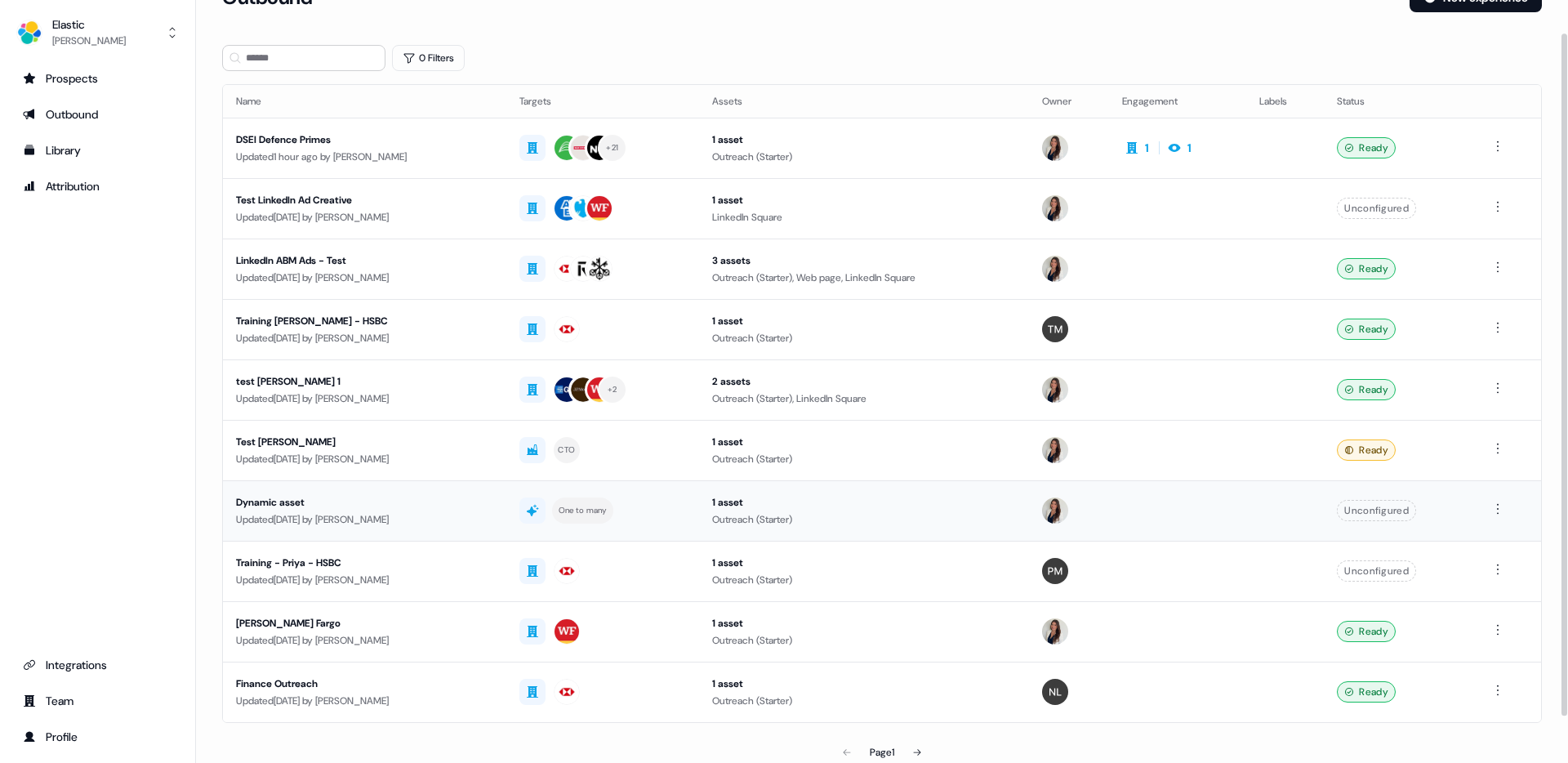
scroll to position [88, 0]
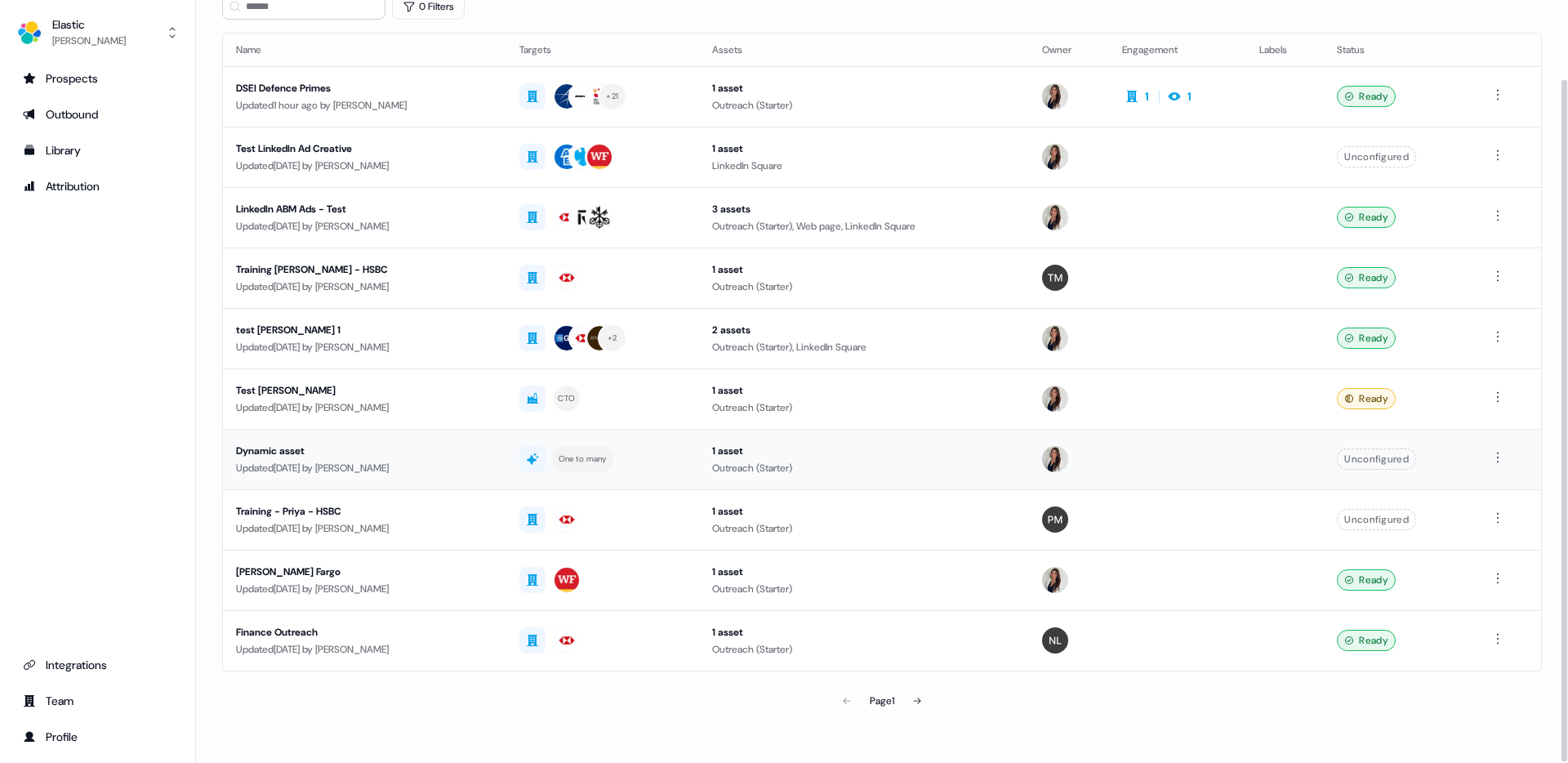
click at [921, 592] on icon at bounding box center [916, 700] width 10 height 10
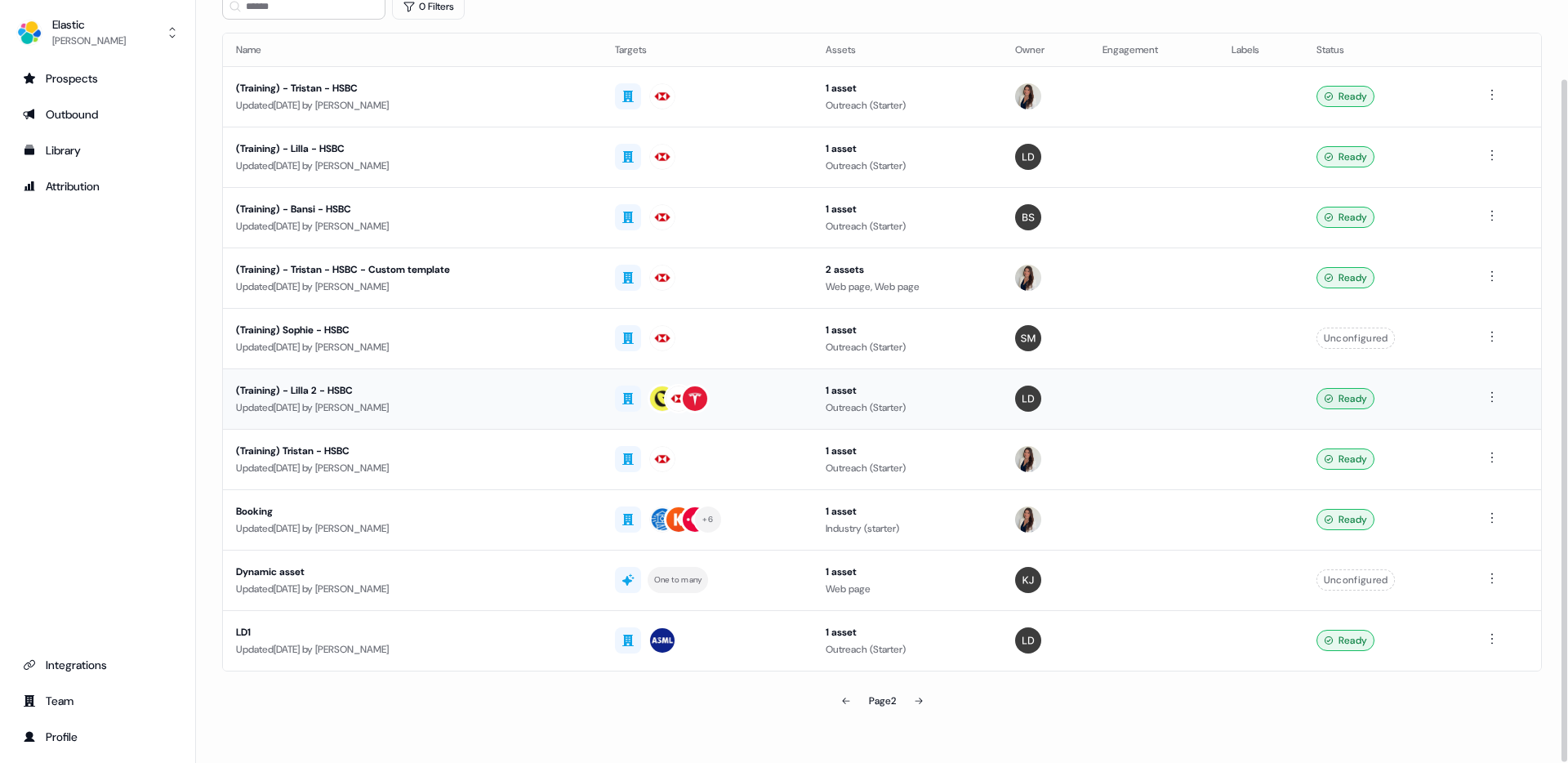
click at [1069, 397] on td at bounding box center [1045, 398] width 87 height 60
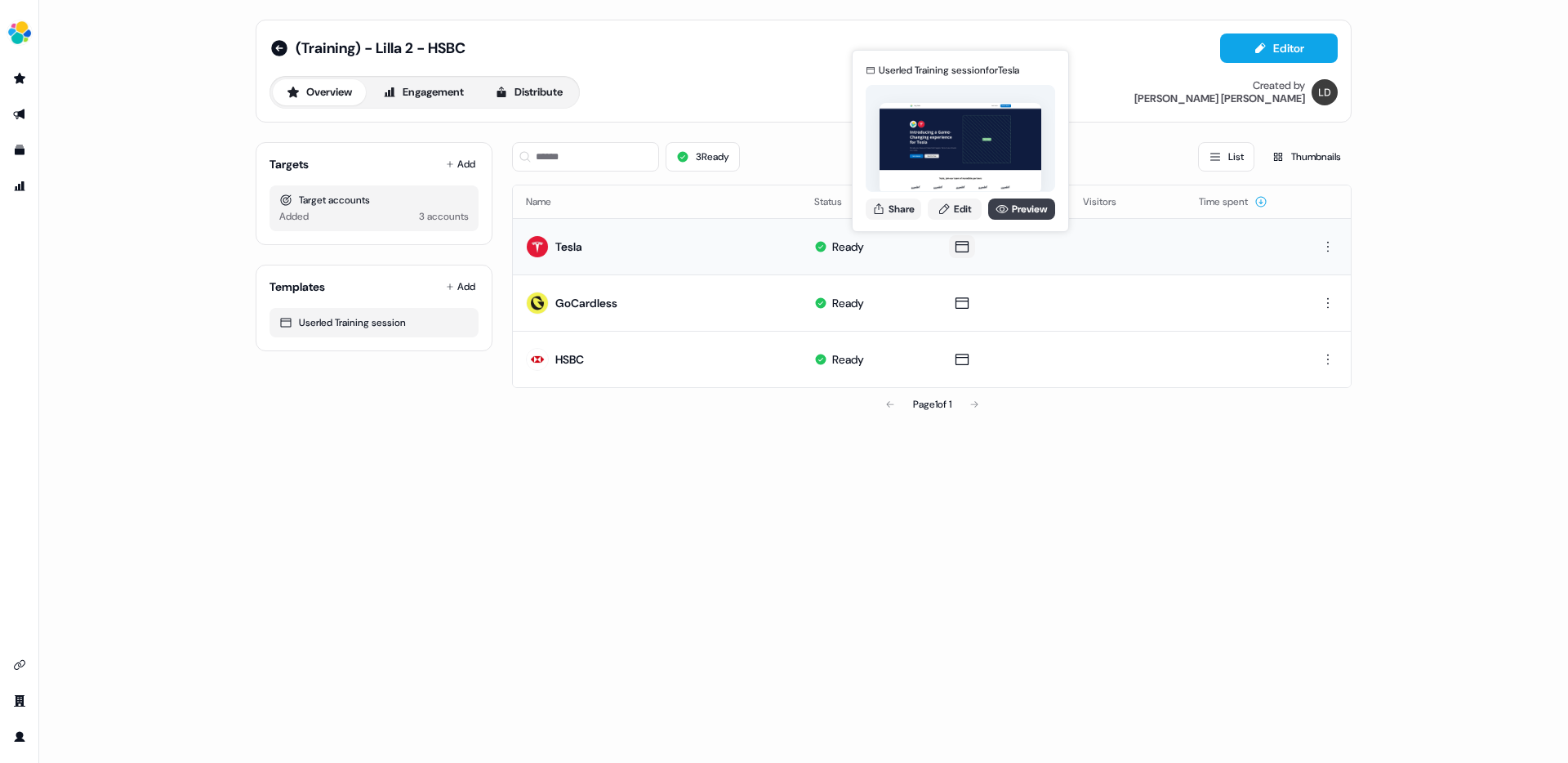
click at [1007, 212] on link "Preview" at bounding box center [1021, 209] width 67 height 21
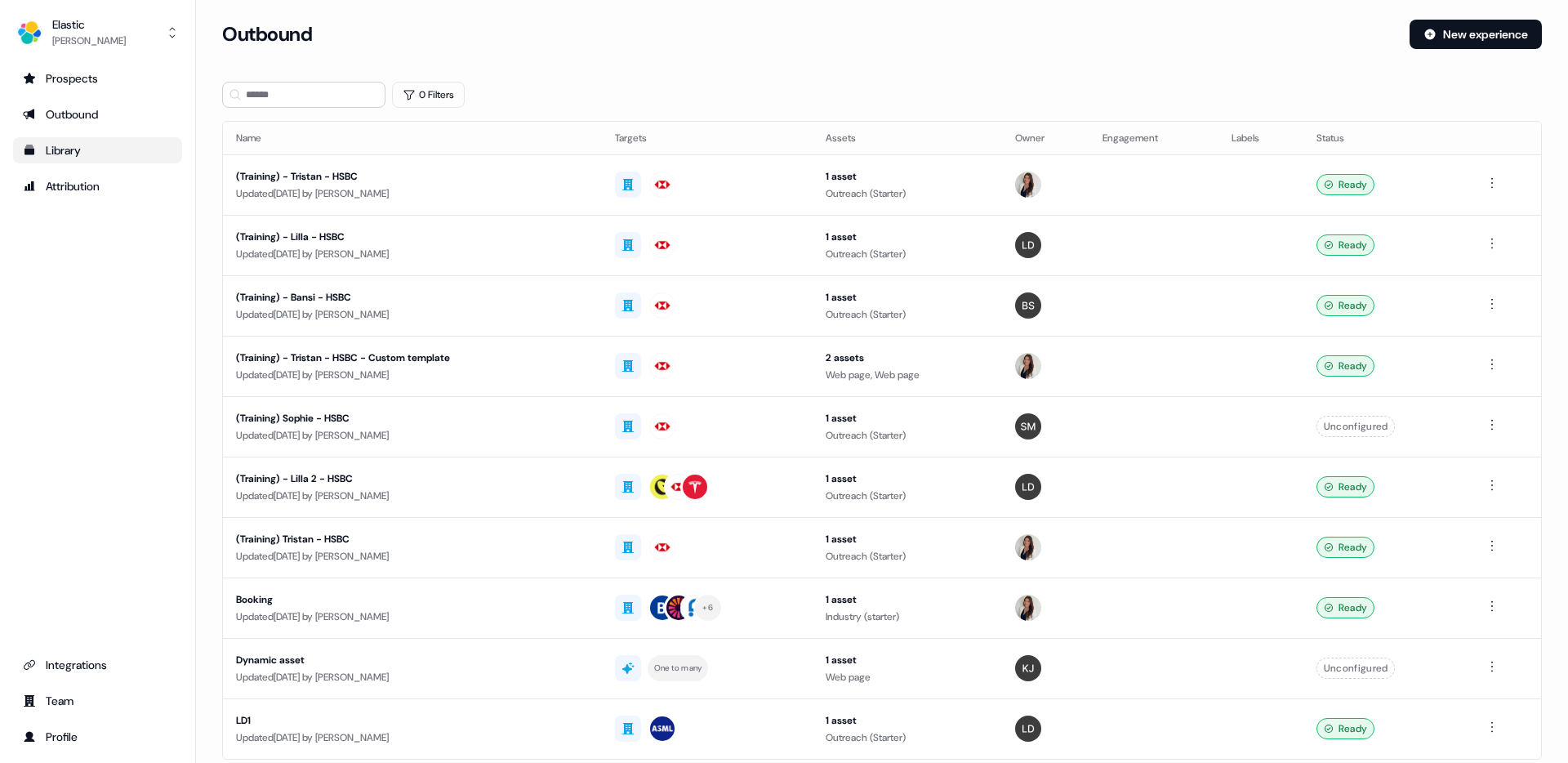
click at [72, 160] on link "Library" at bounding box center [97, 150] width 169 height 26
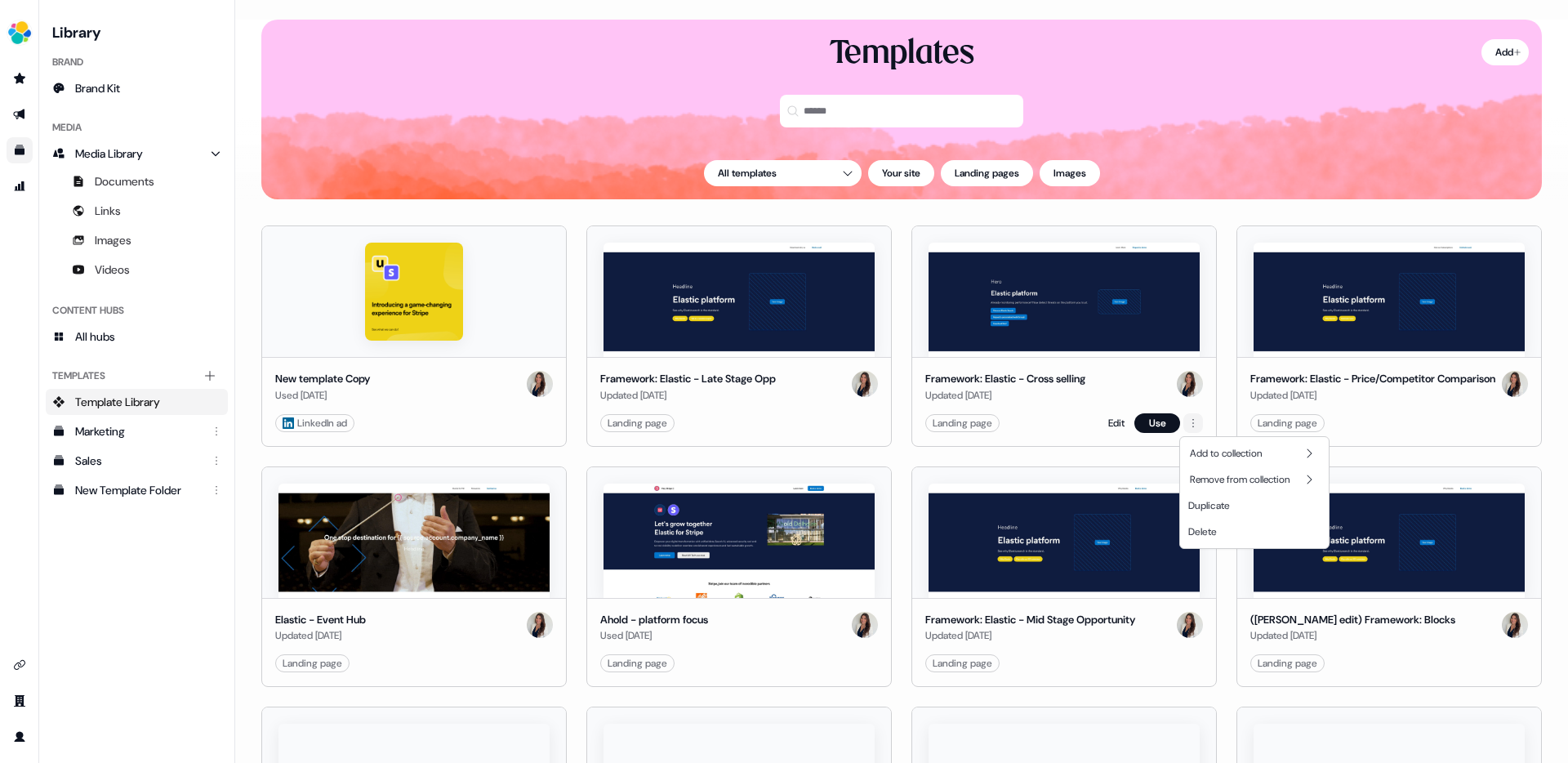
click at [1185, 418] on html "For the best experience switch devices to a bigger screen. Go to Userled.io Lib…" at bounding box center [784, 382] width 1568 height 763
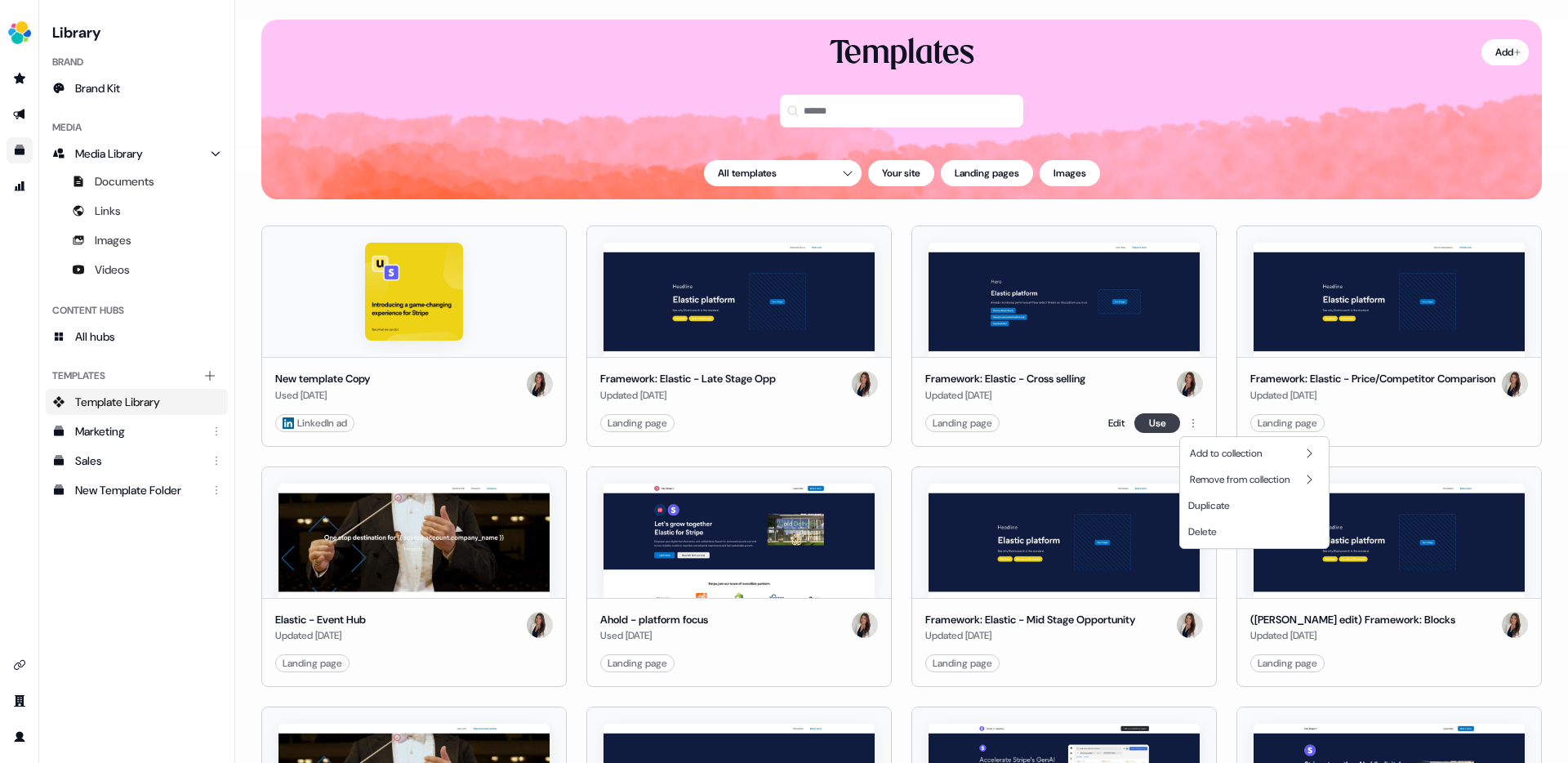
click at [1157, 427] on html "For the best experience switch devices to a bigger screen. Go to Userled.io Lib…" at bounding box center [784, 382] width 1568 height 763
click at [1112, 423] on link "Edit" at bounding box center [1116, 423] width 16 height 16
click at [1111, 422] on link "Edit" at bounding box center [1116, 423] width 16 height 16
click at [1080, 321] on img at bounding box center [1064, 299] width 271 height 114
click at [1089, 278] on img at bounding box center [1064, 299] width 271 height 114
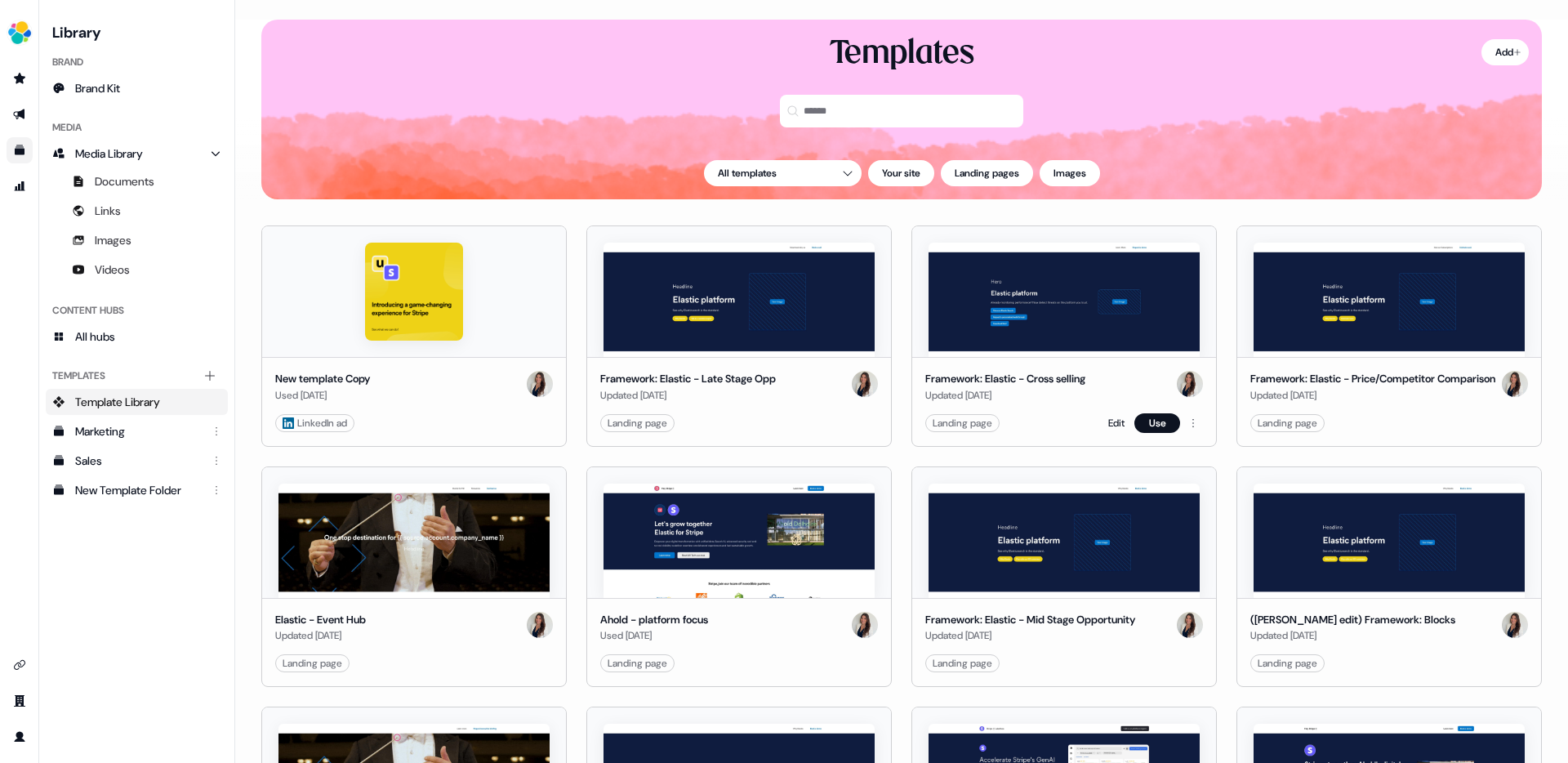
drag, startPoint x: 1024, startPoint y: 340, endPoint x: 1052, endPoint y: 337, distance: 28.2
click at [1024, 340] on img at bounding box center [1064, 299] width 271 height 114
click at [1152, 422] on button "Use" at bounding box center [1157, 423] width 46 height 19
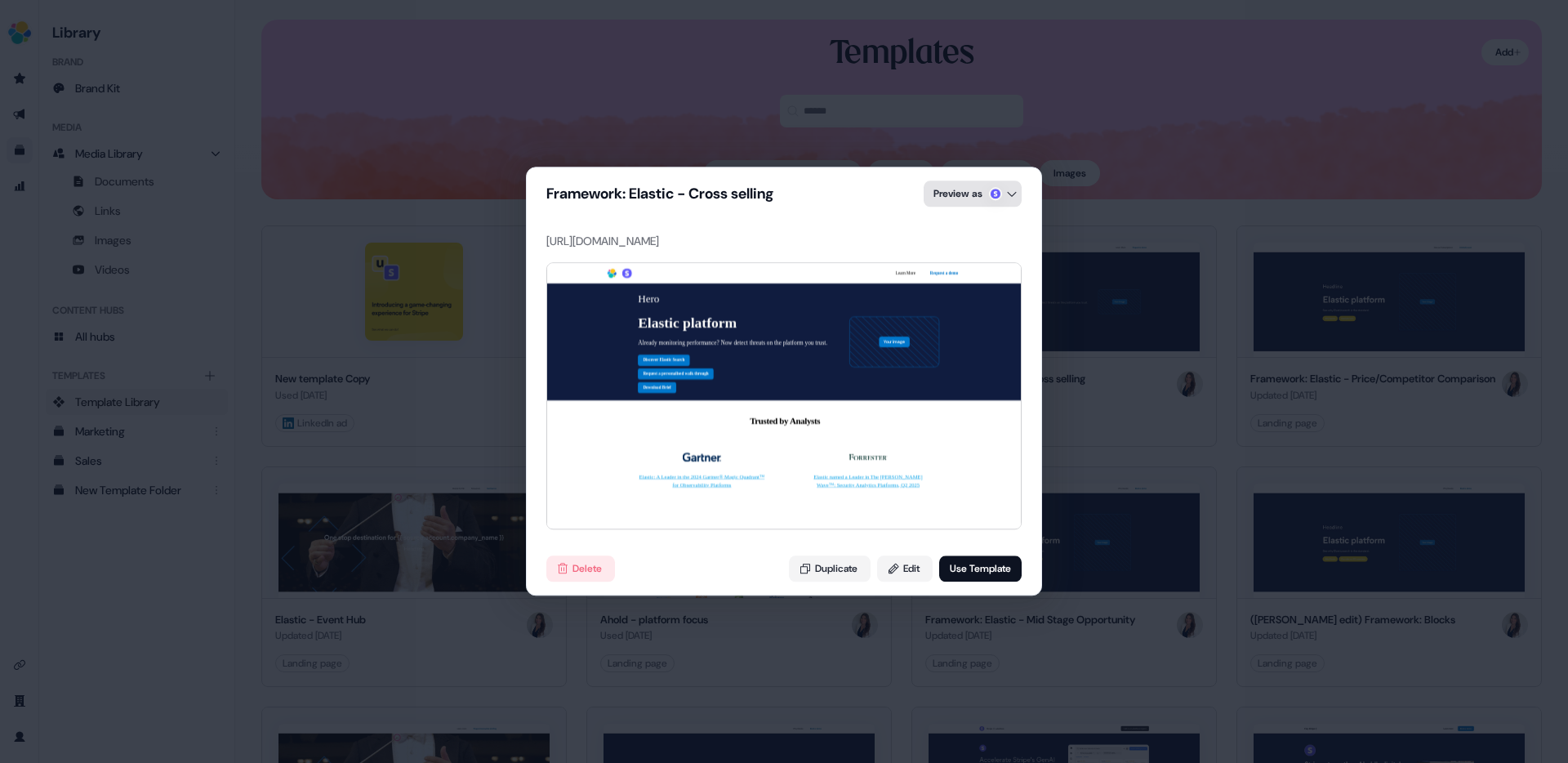
click at [973, 197] on div "Framework: Elastic - Cross selling Preview as https://miro.com/app/board/uXjVIn…" at bounding box center [784, 382] width 1568 height 763
click at [970, 292] on div "Google" at bounding box center [970, 296] width 32 height 16
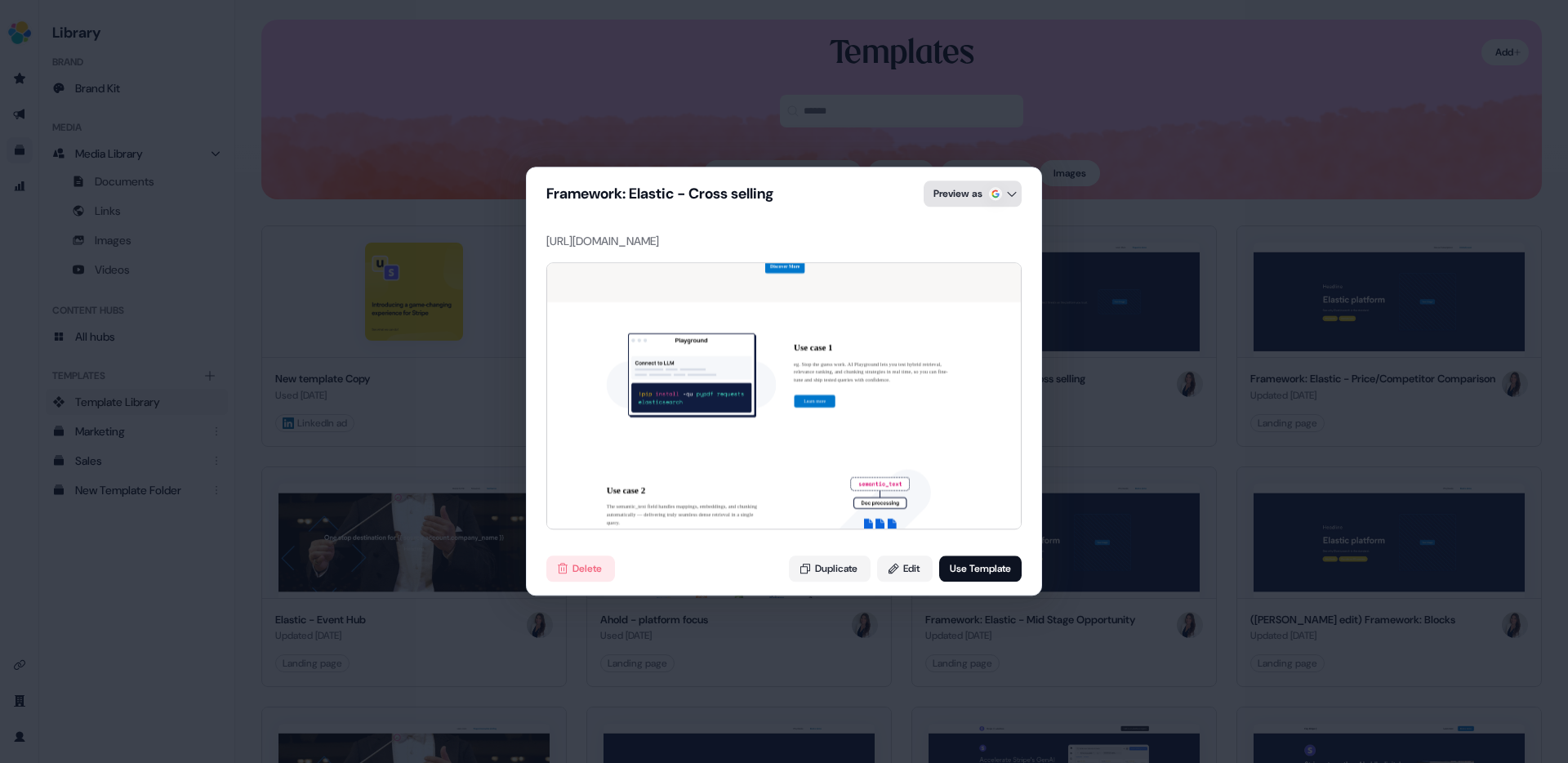
scroll to position [2073, 0]
click at [979, 191] on div "Framework: Elastic - Cross selling Preview as https://miro.com/app/board/uXjVIn…" at bounding box center [784, 382] width 1568 height 763
click at [961, 214] on div "Stripe" at bounding box center [971, 230] width 96 height 33
drag, startPoint x: 961, startPoint y: 224, endPoint x: 965, endPoint y: 212, distance: 12.6
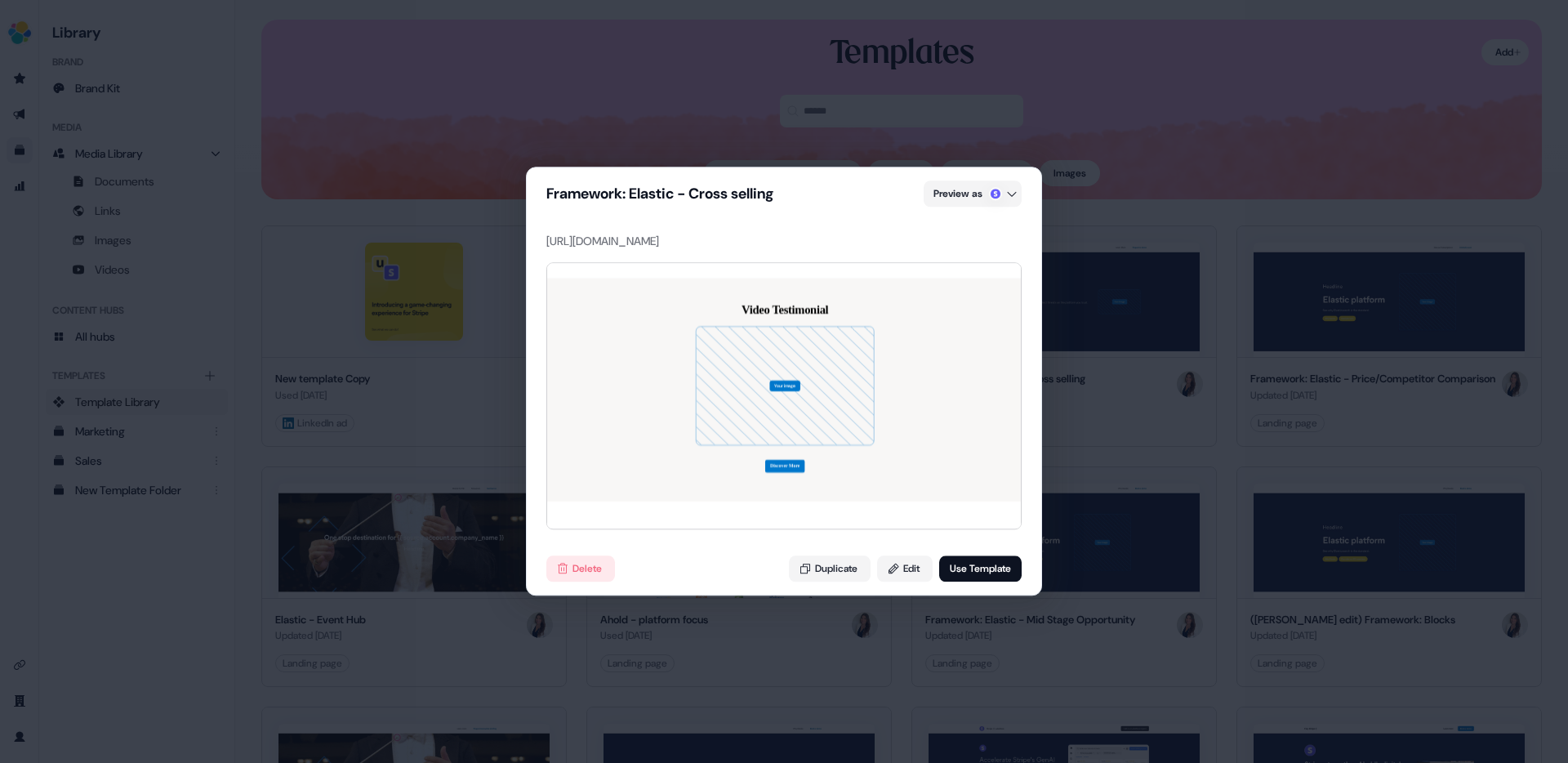
scroll to position [1530, 0]
click at [913, 570] on button "Edit" at bounding box center [904, 570] width 56 height 26
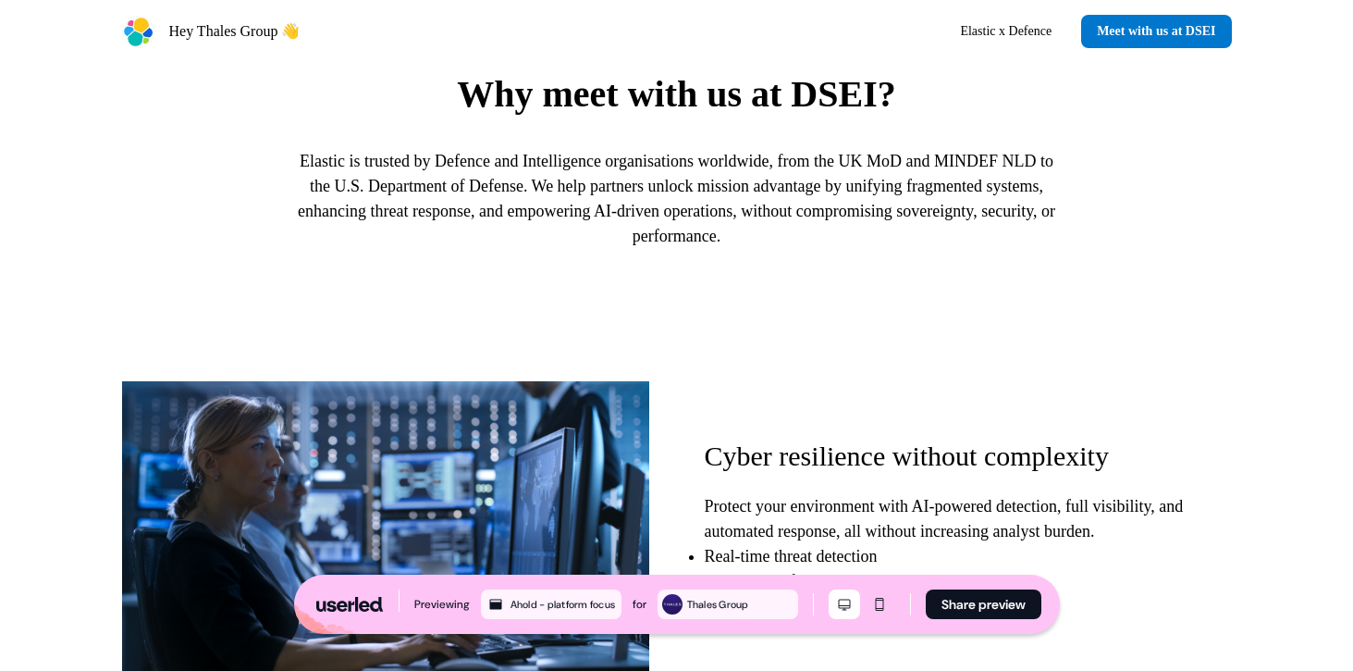
scroll to position [917, 0]
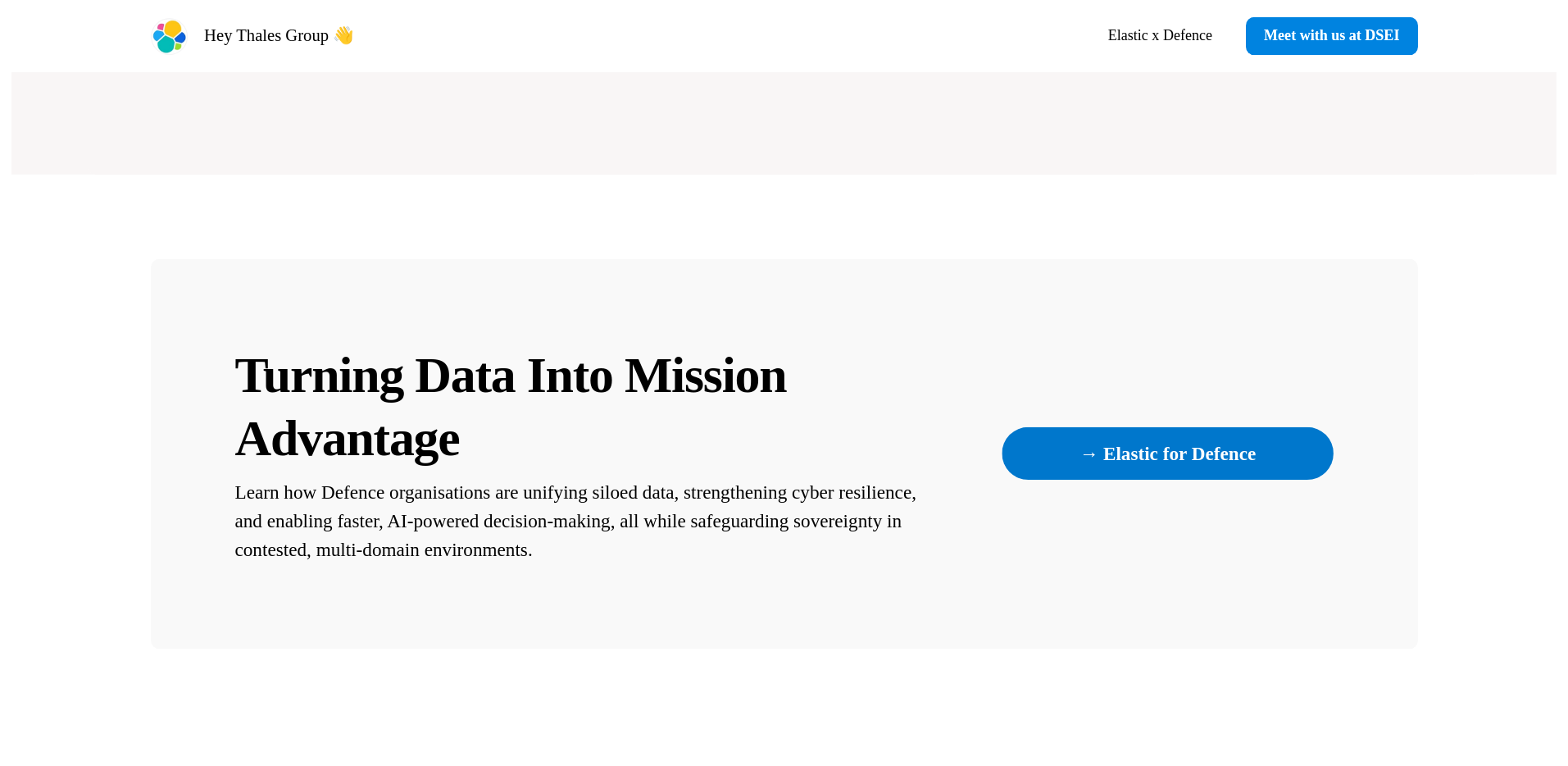
scroll to position [4471, 0]
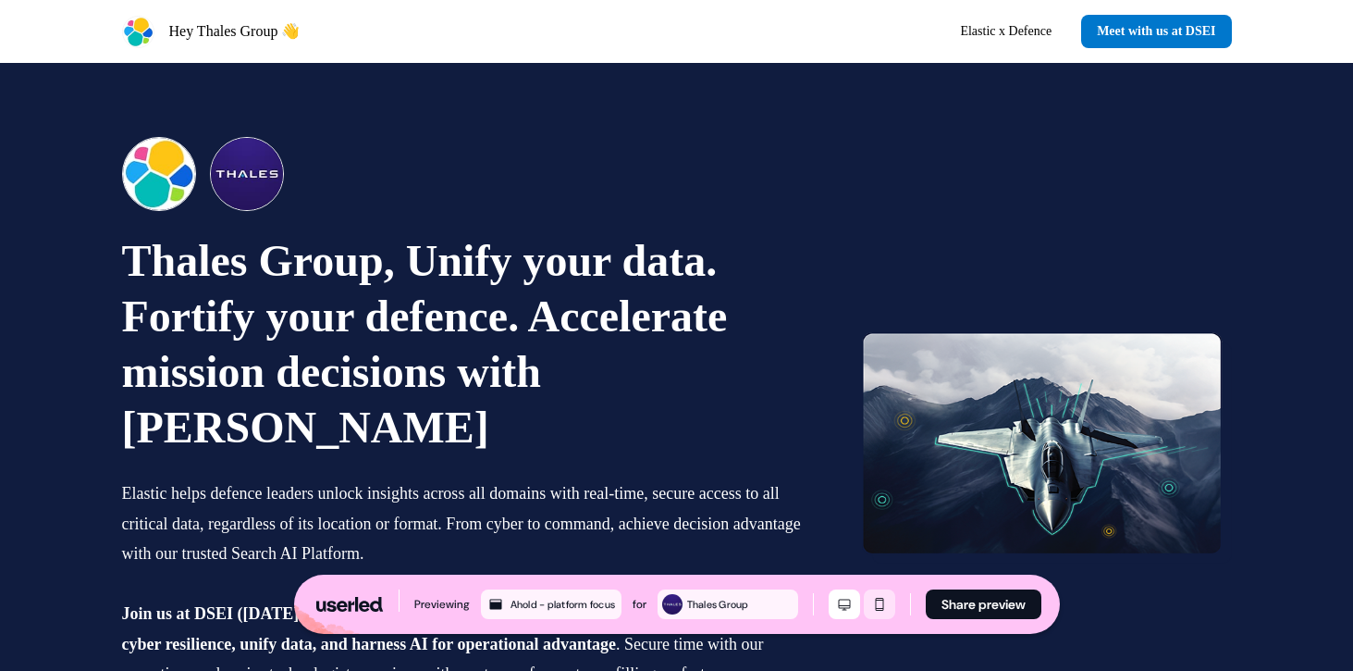
click at [888, 599] on icon "Mobile mode" at bounding box center [879, 604] width 22 height 15
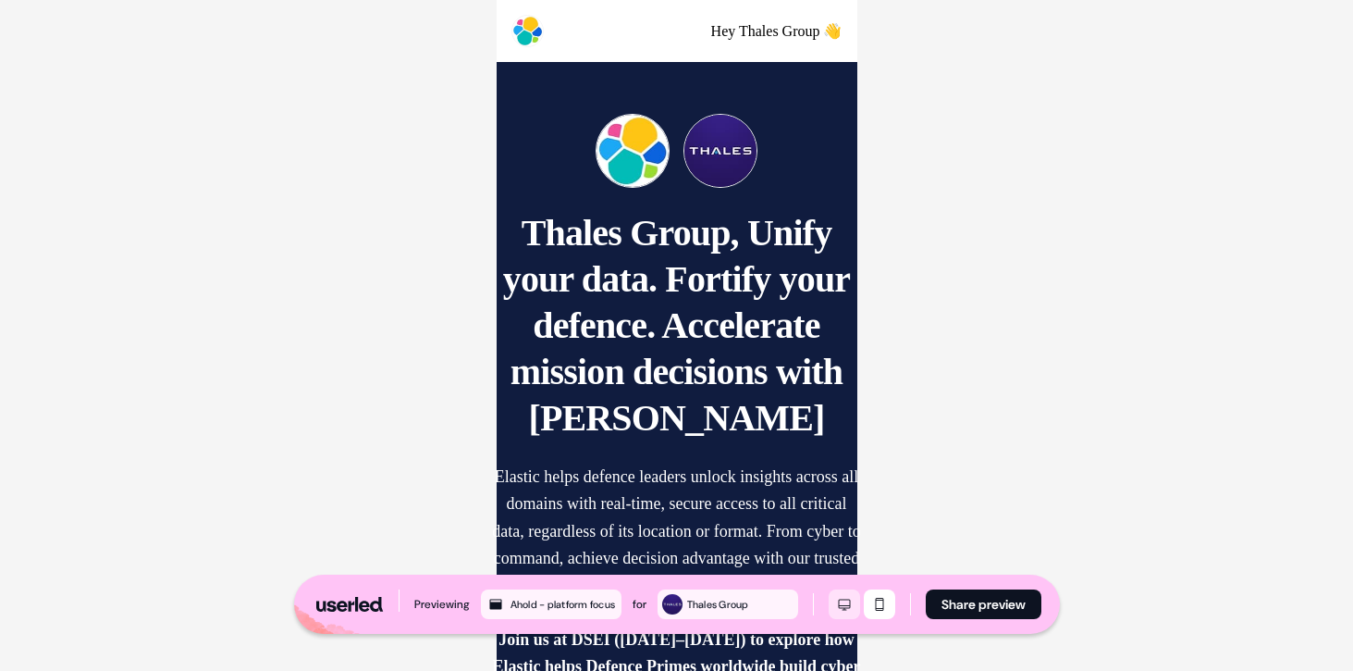
click at [843, 602] on icon "Desktop mode" at bounding box center [844, 604] width 22 height 15
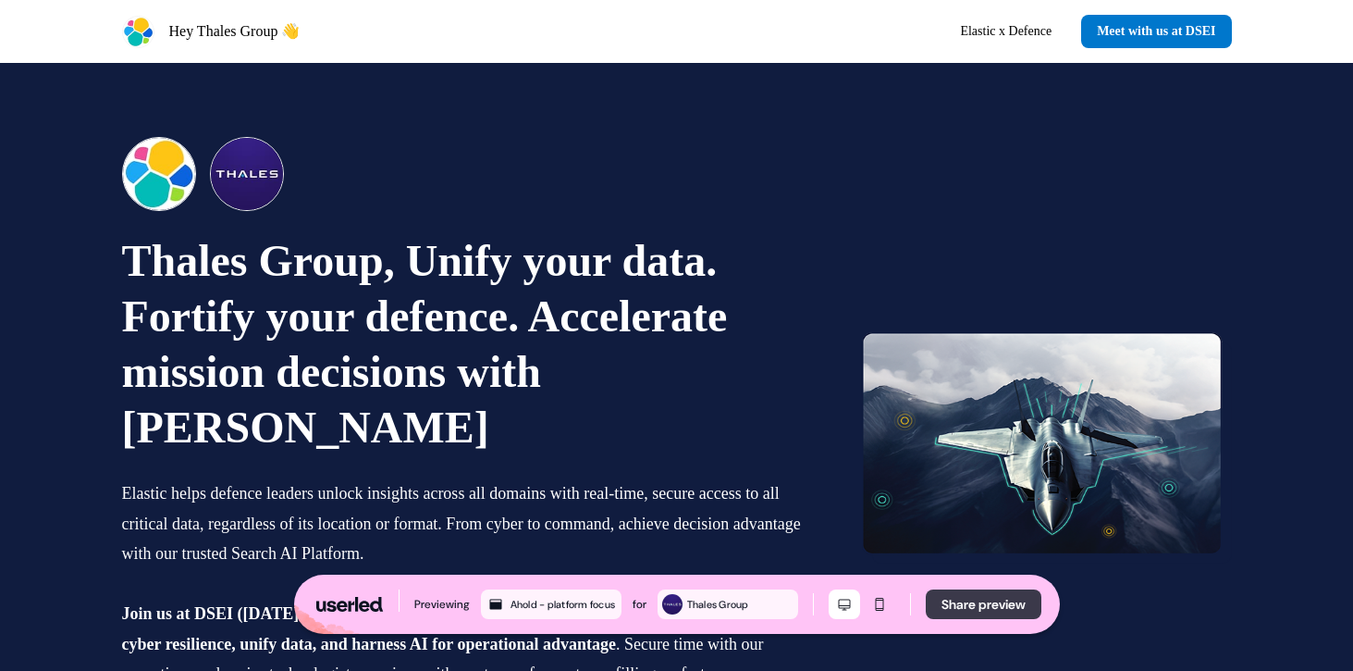
click at [1000, 612] on button "Share preview" at bounding box center [984, 604] width 116 height 30
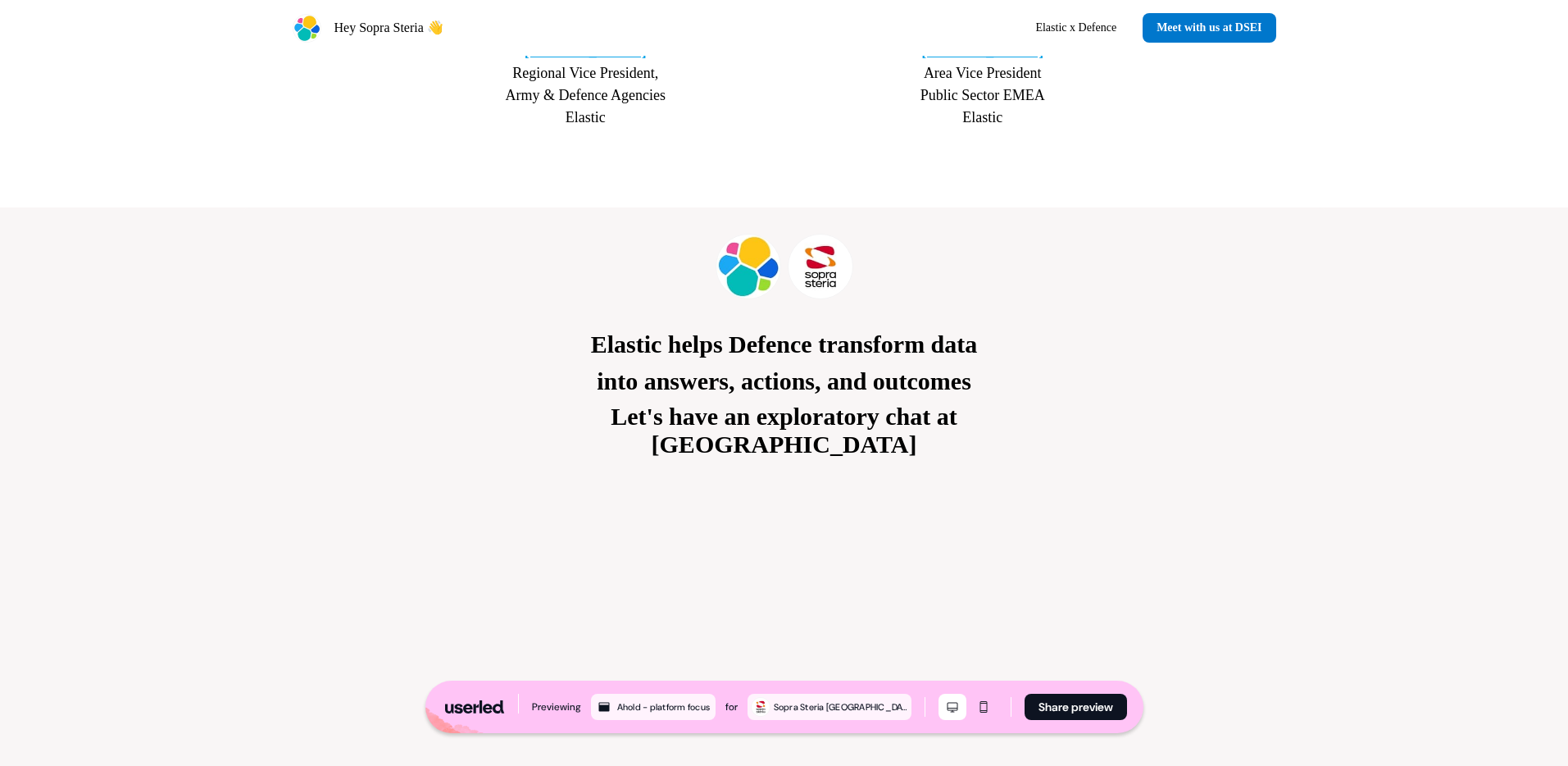
scroll to position [3791, 0]
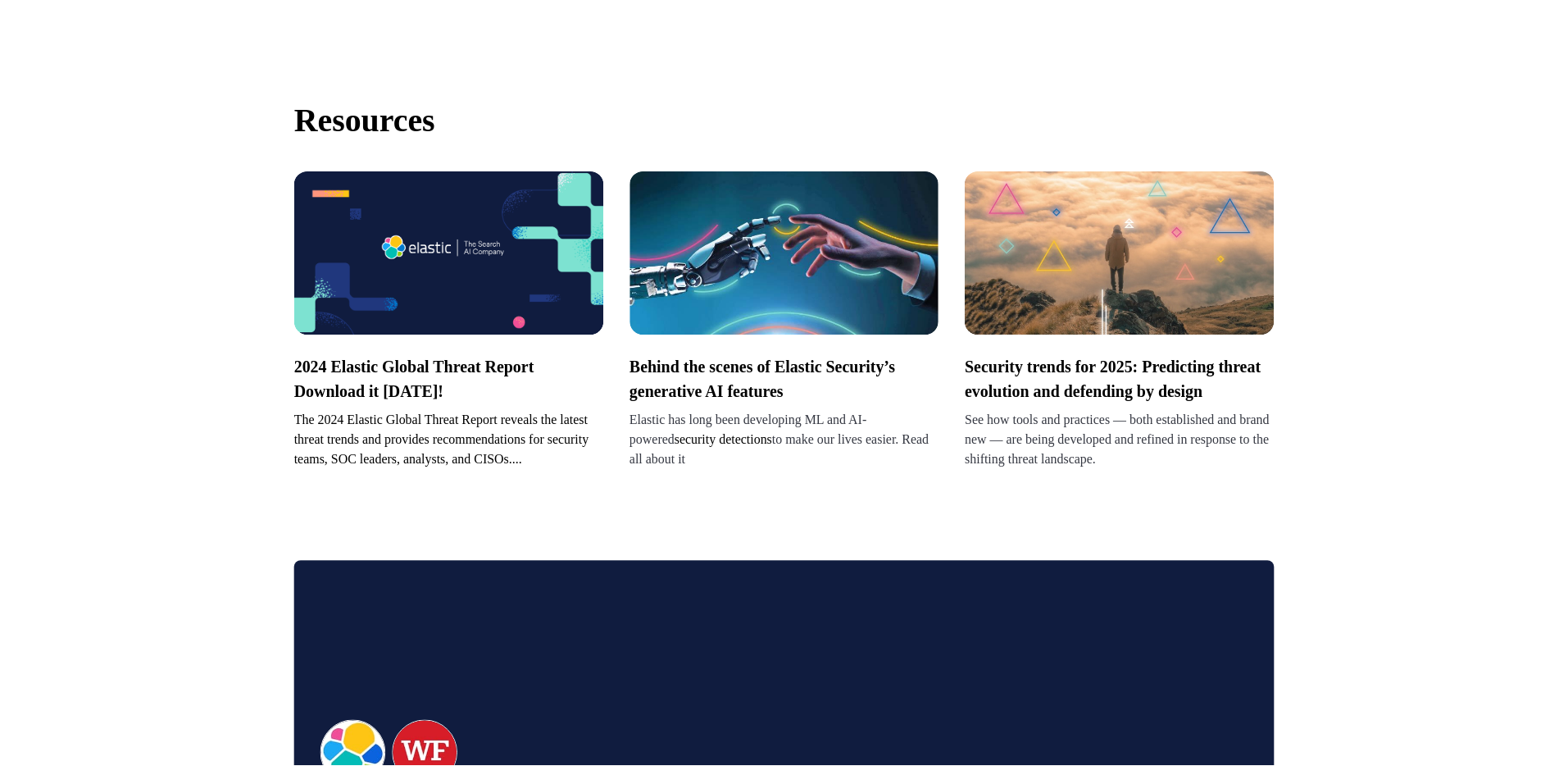
scroll to position [3474, 0]
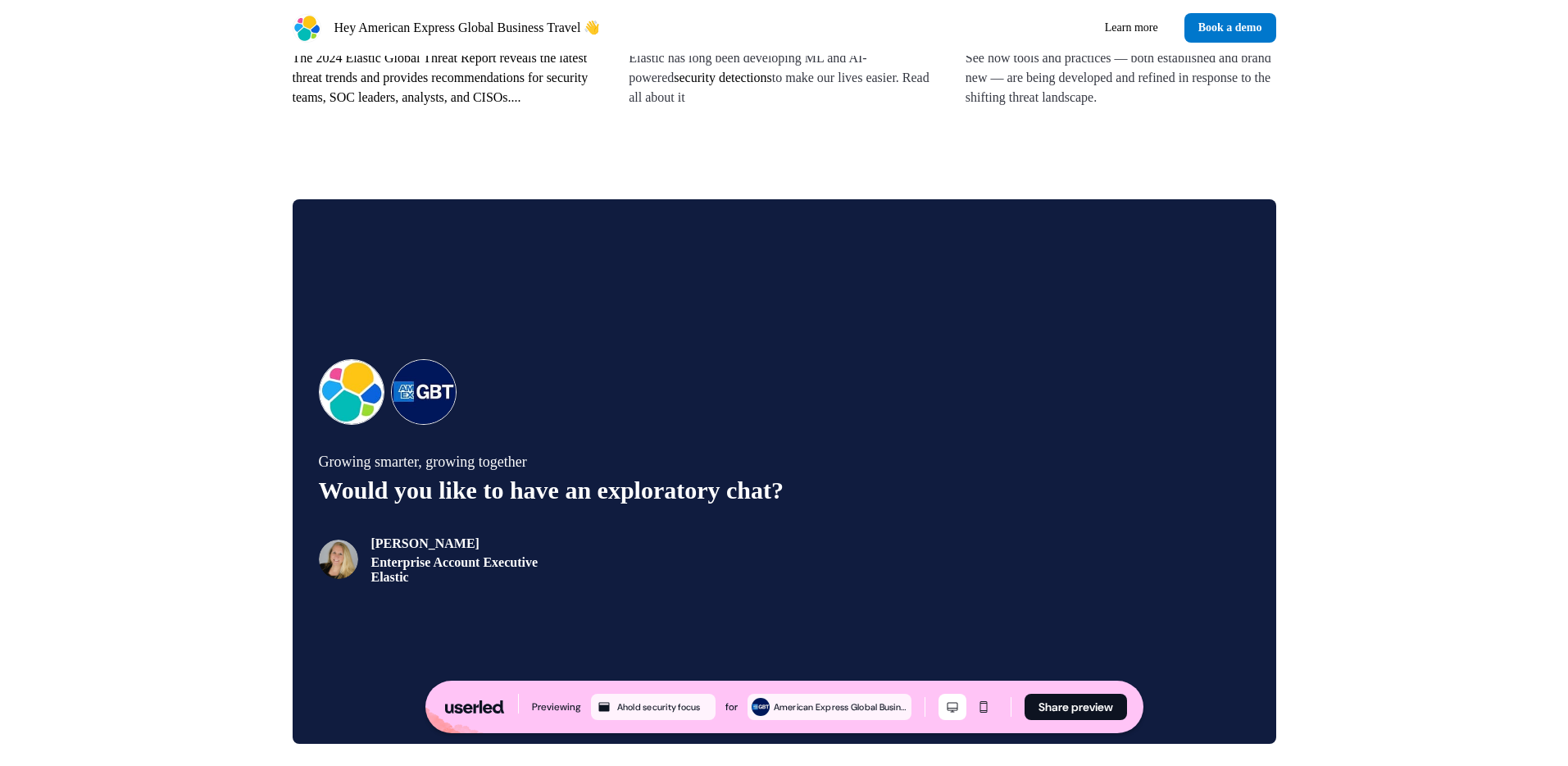
scroll to position [3545, 0]
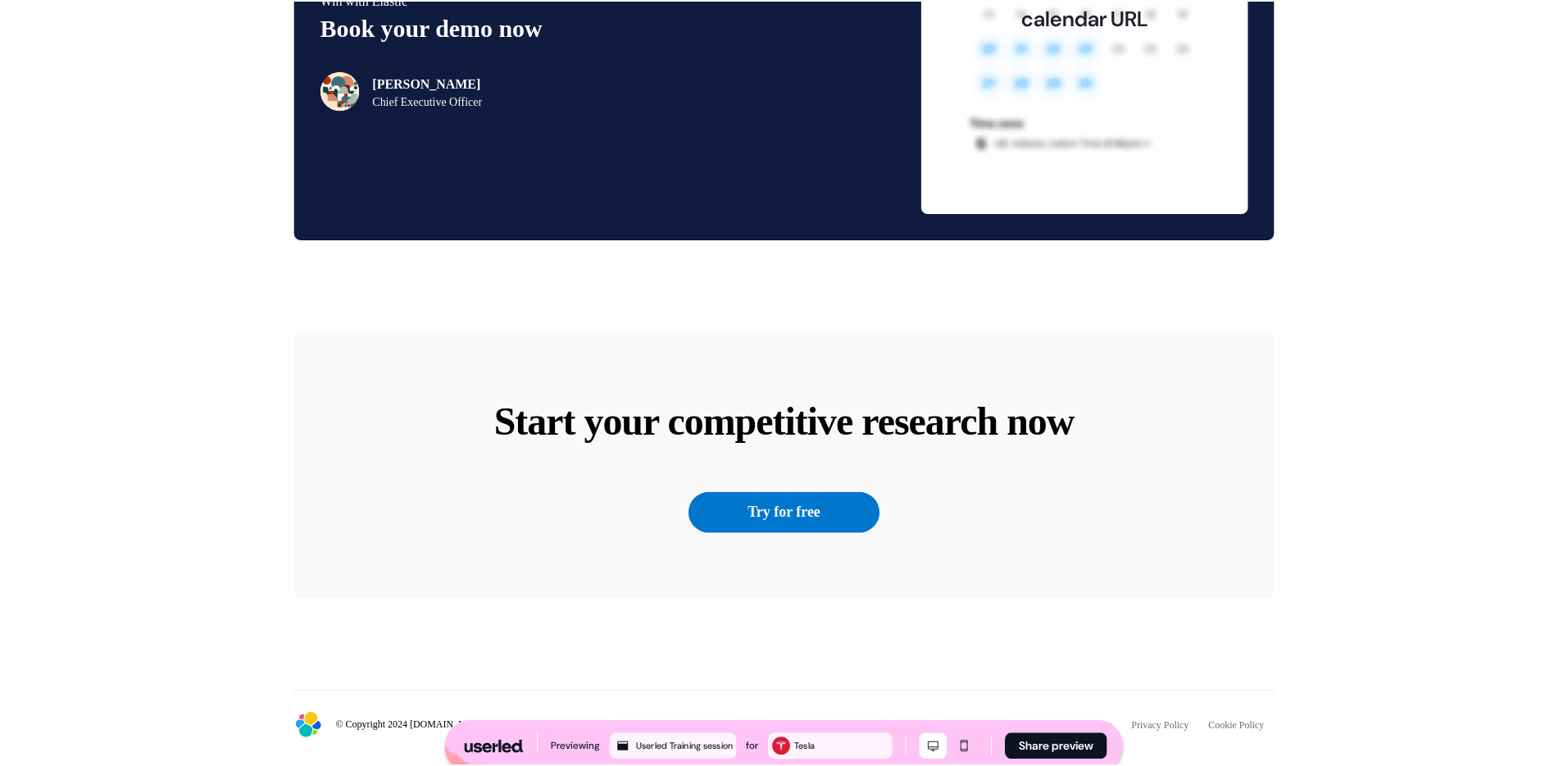
scroll to position [4878, 0]
